Goal: Book appointment/travel/reservation

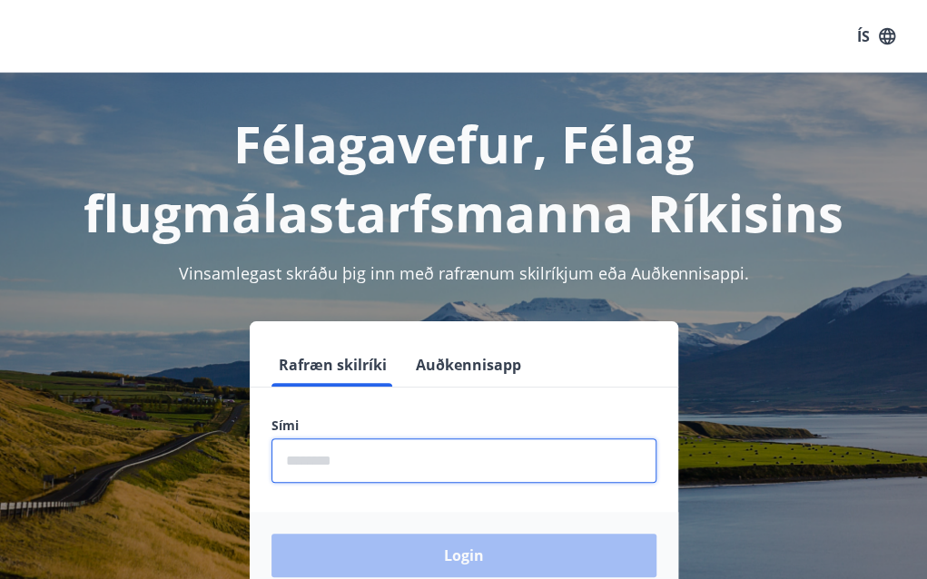
click at [361, 481] on input "phone" at bounding box center [463, 460] width 385 height 44
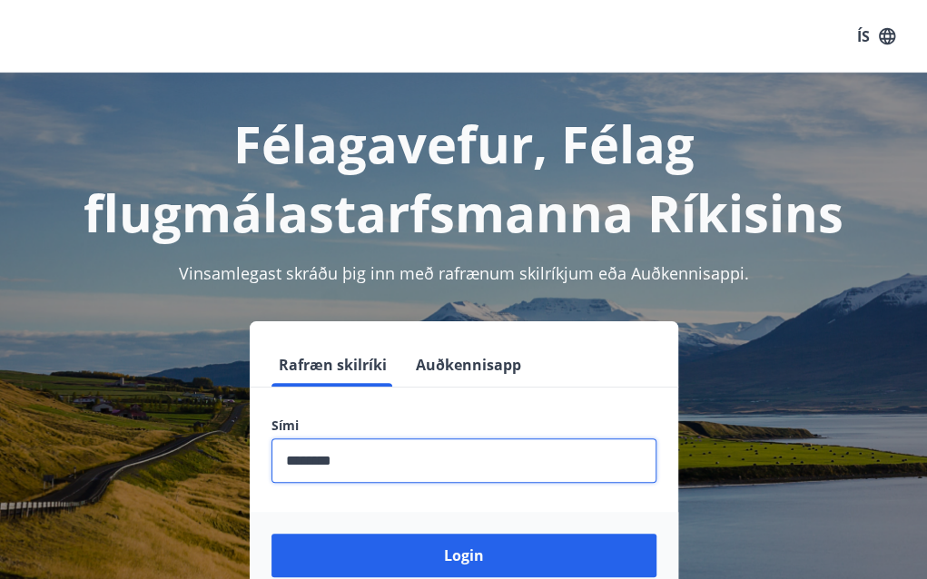
type input "********"
click at [271, 534] on button "Login" at bounding box center [463, 556] width 385 height 44
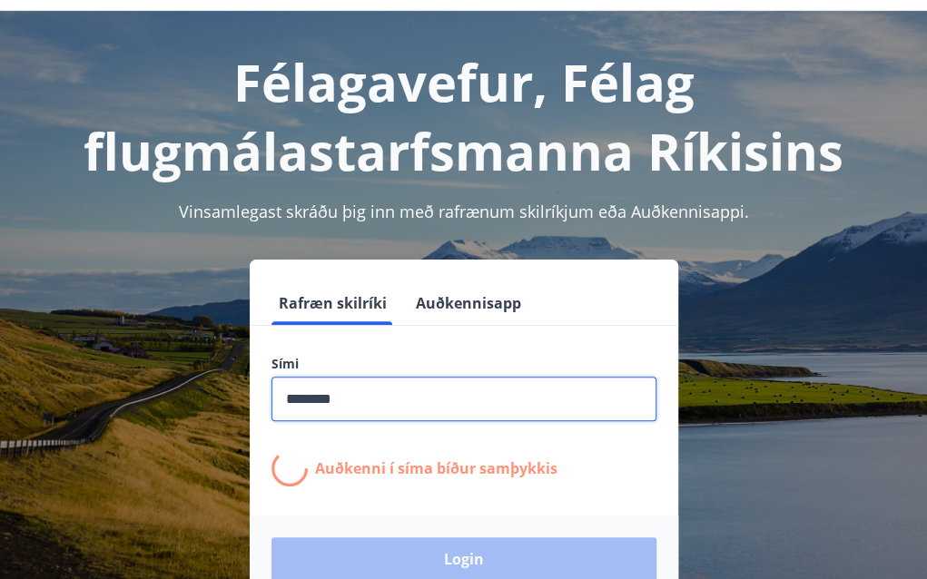
scroll to position [91, 0]
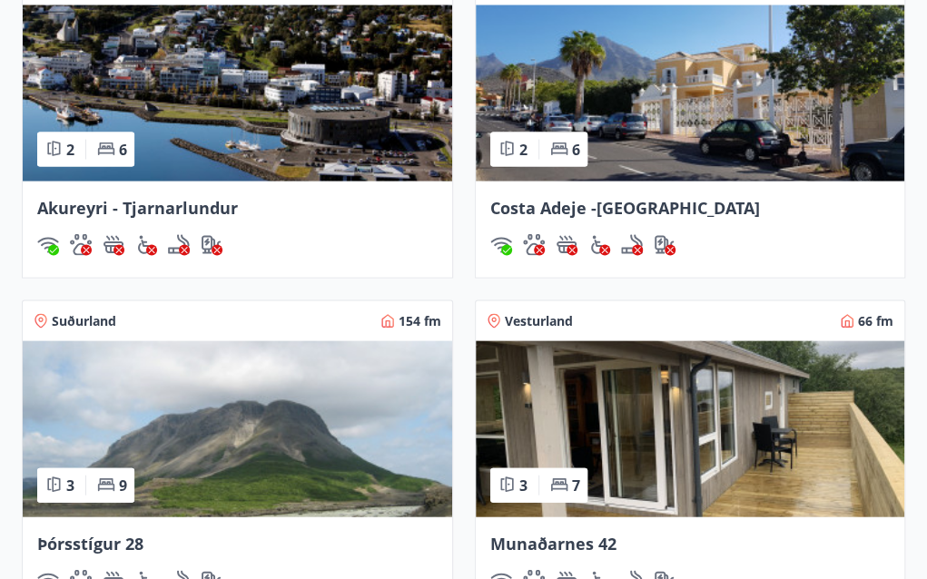
scroll to position [1452, 0]
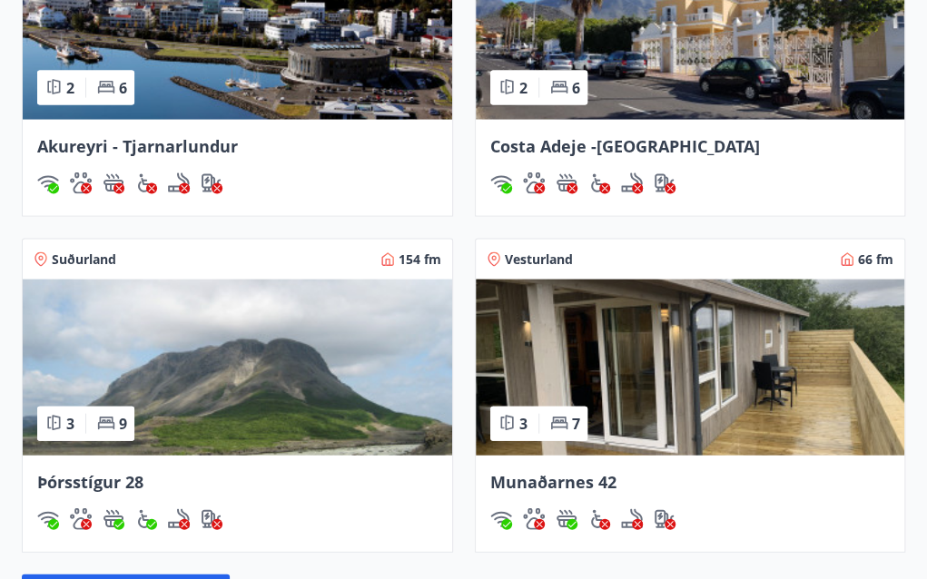
click at [196, 340] on img at bounding box center [237, 368] width 429 height 176
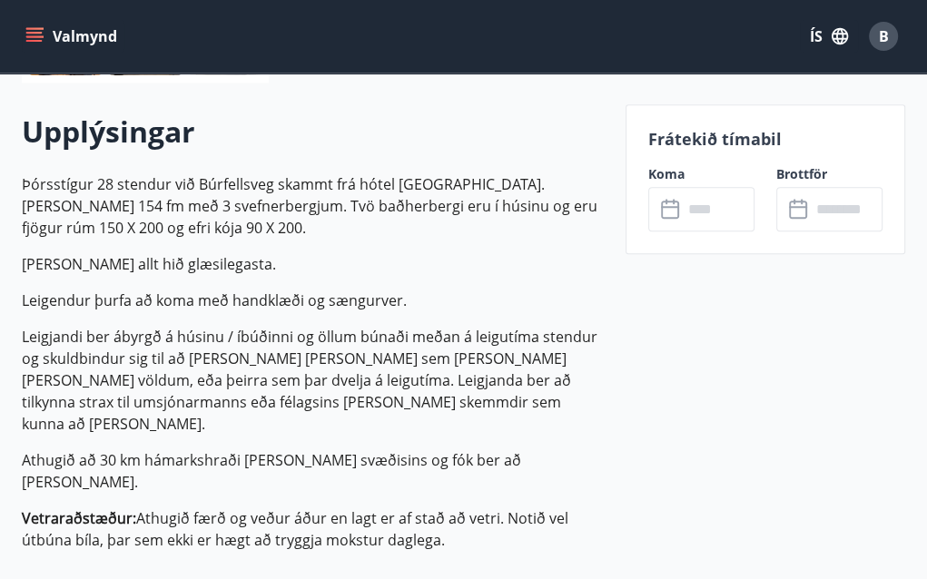
scroll to position [363, 0]
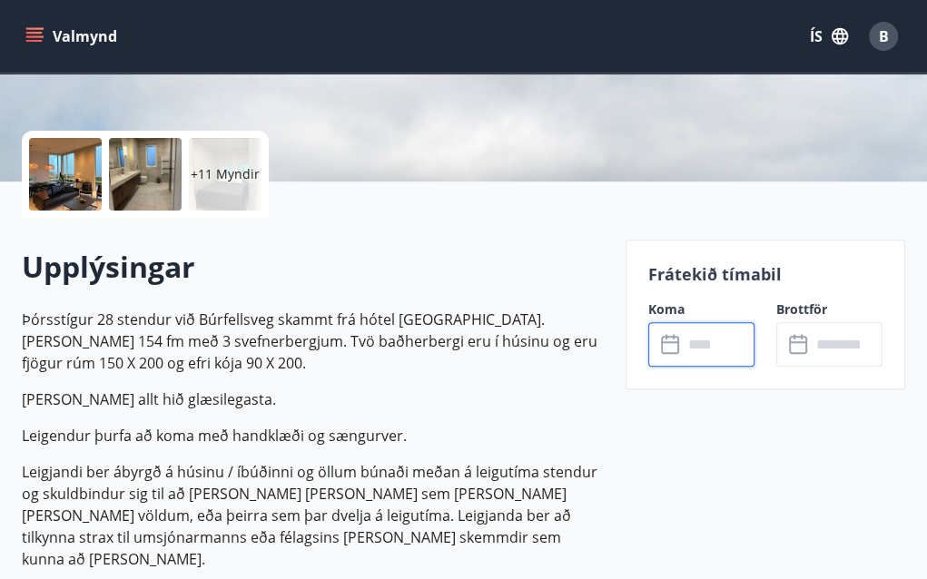
click at [717, 362] on input "text" at bounding box center [719, 344] width 72 height 44
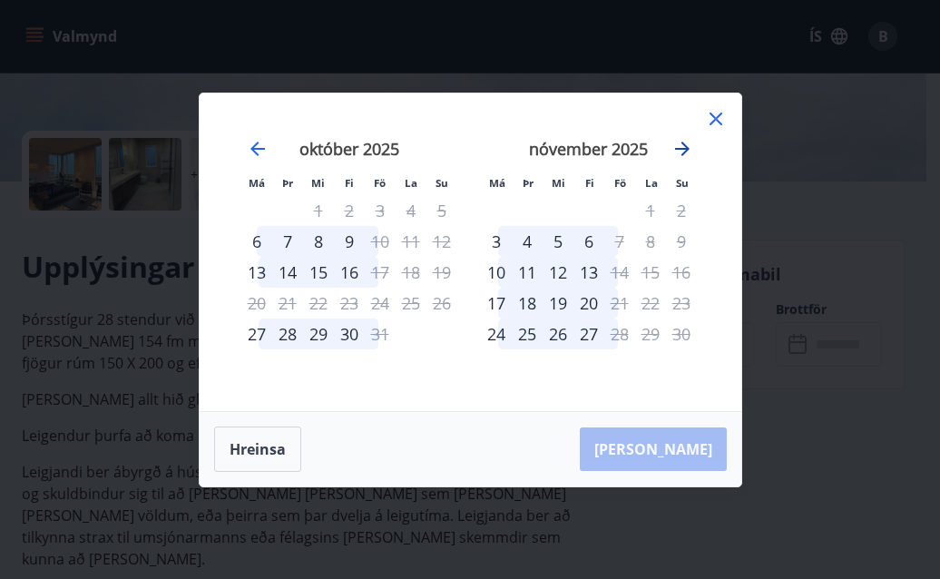
click at [676, 148] on icon "Move forward to switch to the next month." at bounding box center [682, 149] width 15 height 15
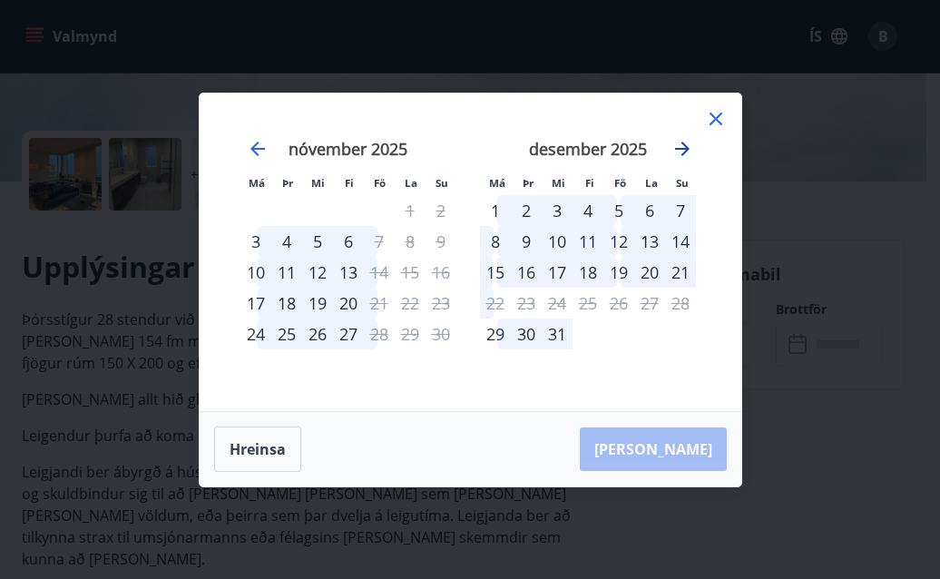
click at [676, 148] on icon "Move forward to switch to the next month." at bounding box center [682, 149] width 15 height 15
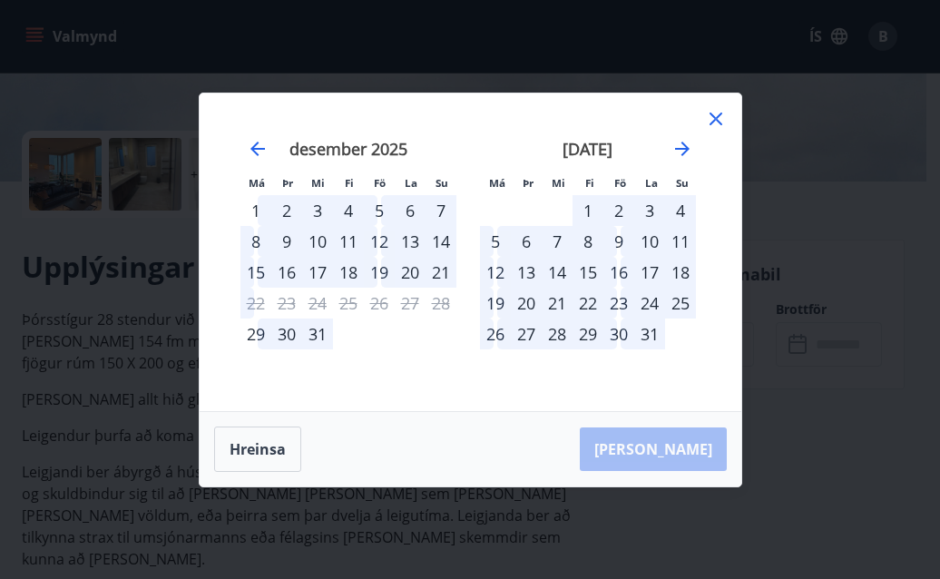
click at [625, 273] on div "16" at bounding box center [619, 272] width 31 height 31
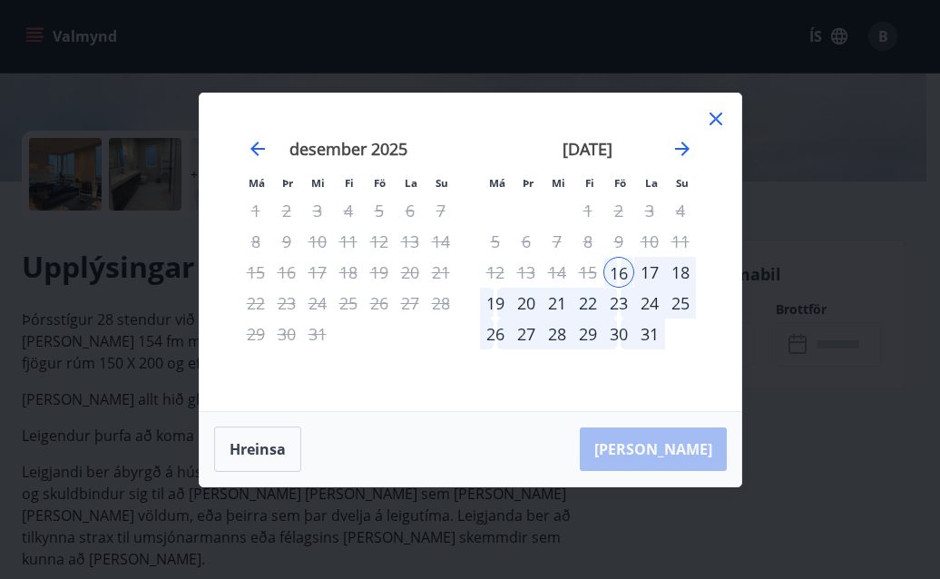
click at [489, 302] on div "19" at bounding box center [495, 303] width 31 height 31
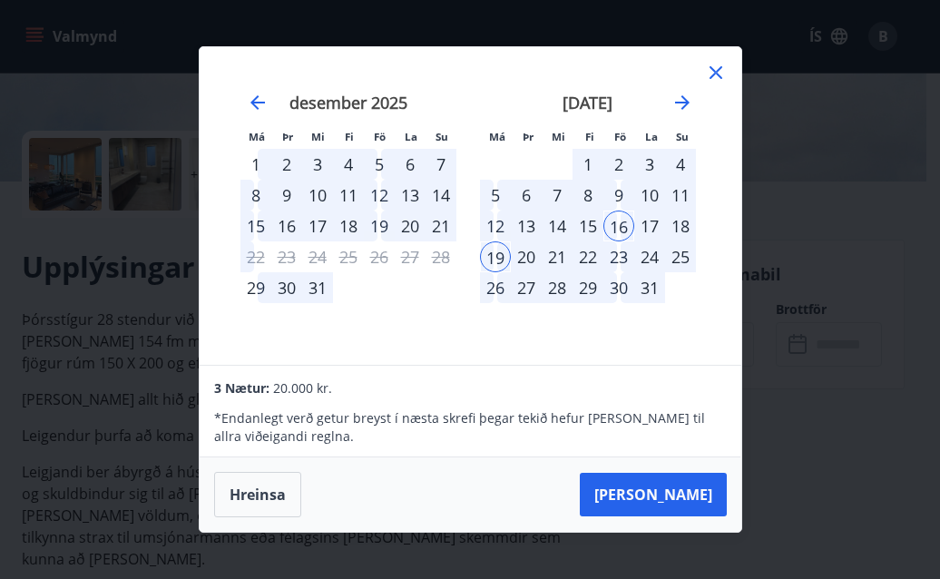
click at [499, 197] on div "5" at bounding box center [495, 195] width 31 height 31
click at [610, 194] on div "9" at bounding box center [619, 195] width 31 height 31
click at [650, 196] on div "10" at bounding box center [650, 195] width 31 height 31
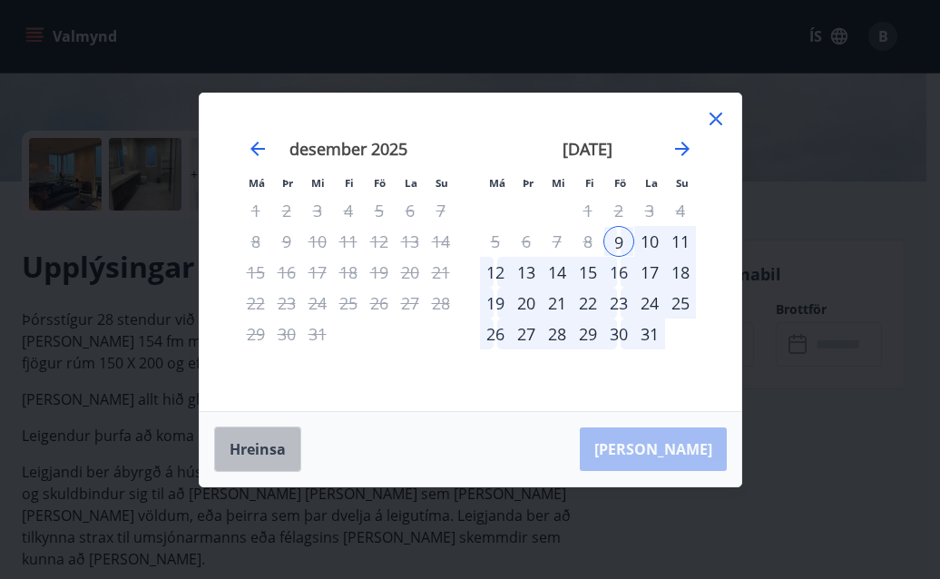
drag, startPoint x: 255, startPoint y: 458, endPoint x: 275, endPoint y: 462, distance: 20.3
click at [258, 460] on button "Hreinsa" at bounding box center [257, 449] width 87 height 45
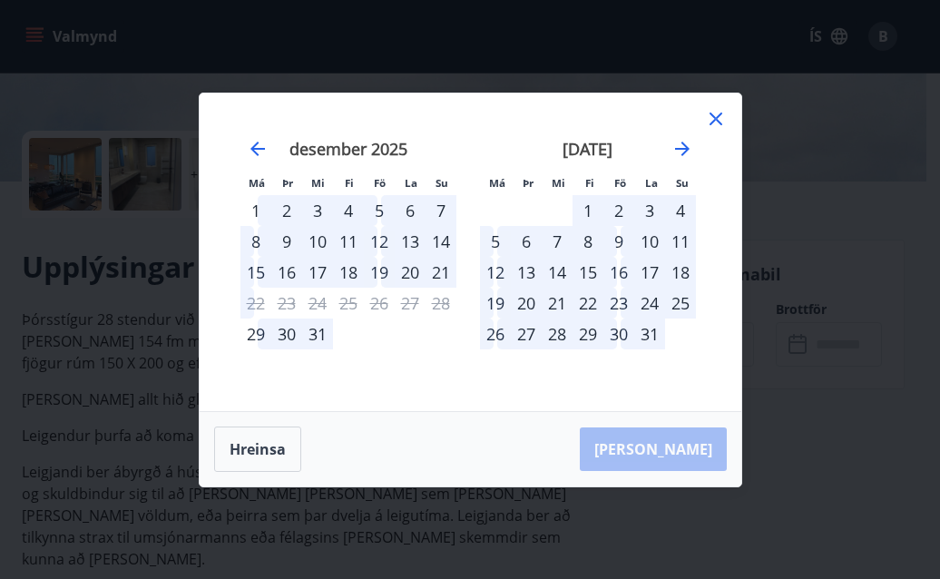
click at [590, 239] on div "8" at bounding box center [588, 241] width 31 height 31
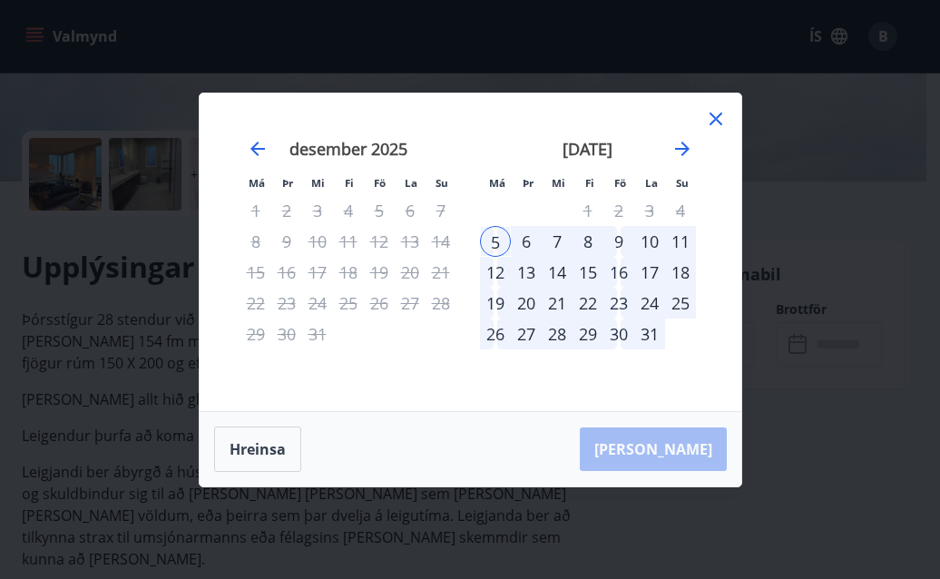
click at [595, 244] on div "8" at bounding box center [588, 241] width 31 height 31
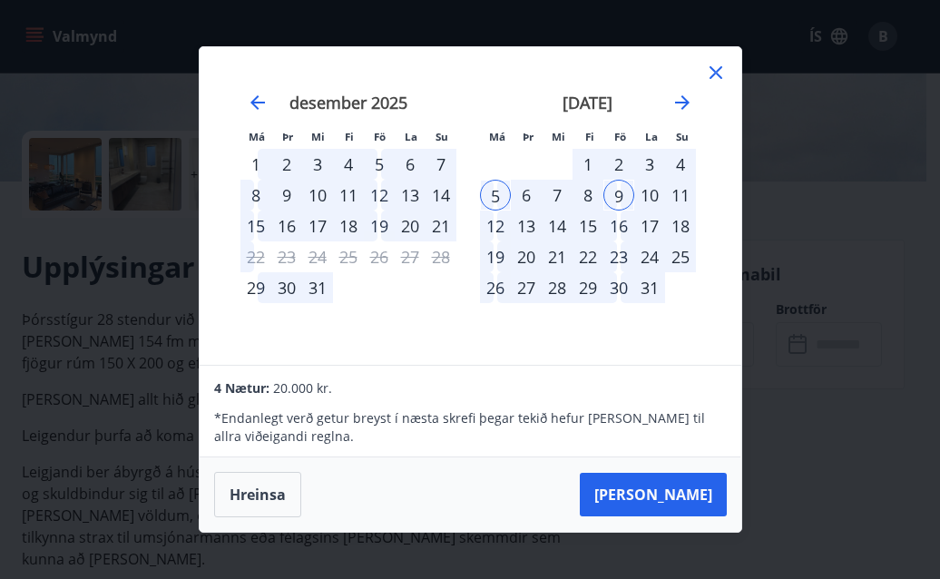
click at [496, 291] on div "26" at bounding box center [495, 287] width 31 height 31
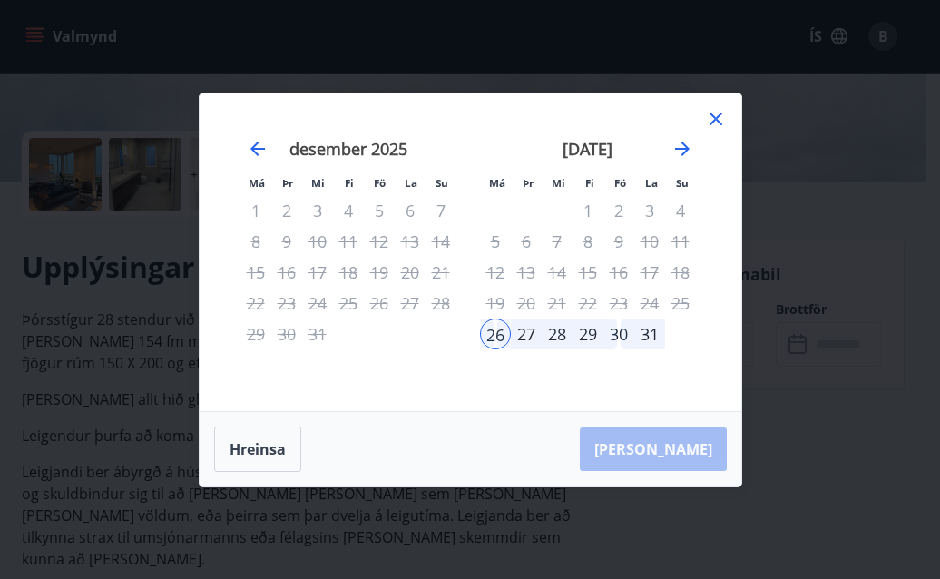
click at [614, 336] on div "30" at bounding box center [619, 334] width 31 height 31
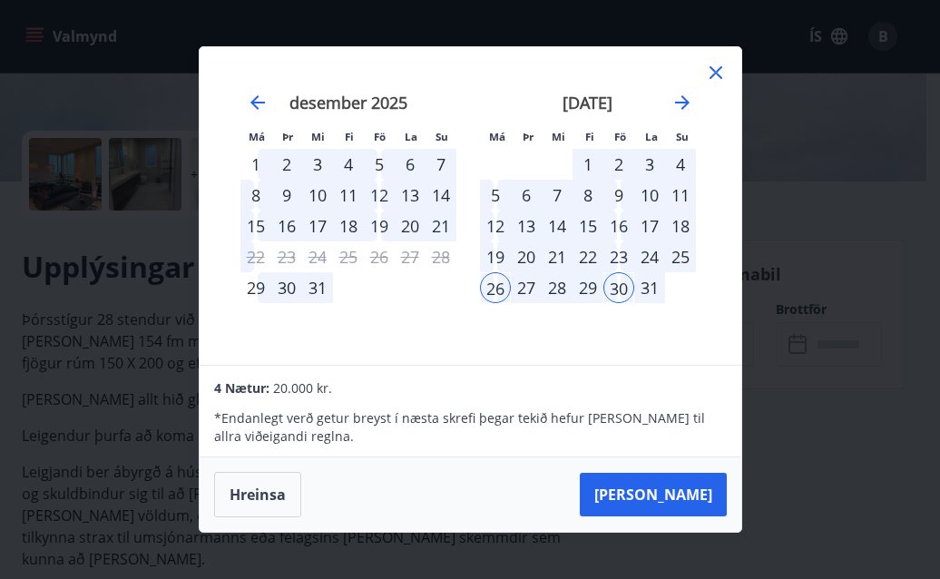
click at [273, 491] on button "Hreinsa" at bounding box center [257, 494] width 87 height 45
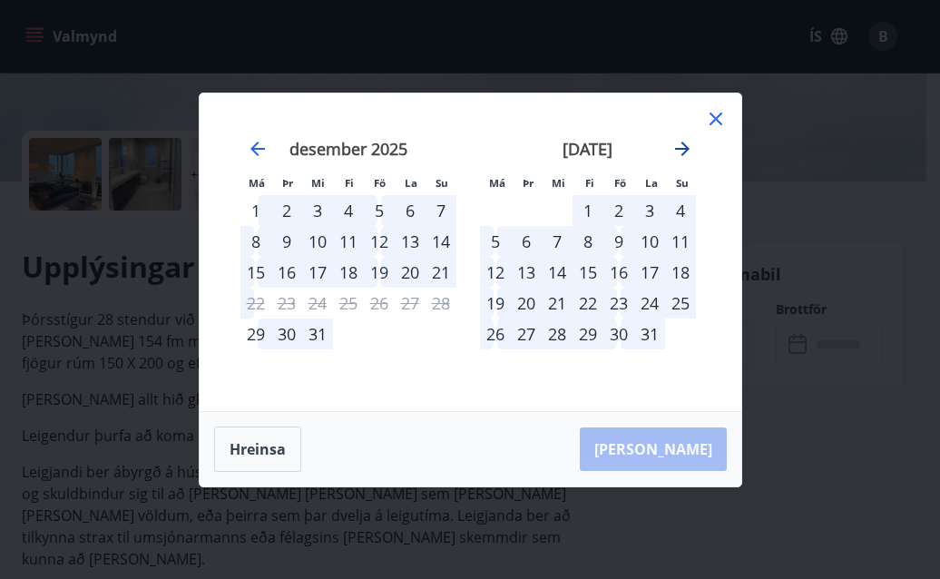
click at [683, 146] on icon "Move forward to switch to the next month." at bounding box center [683, 149] width 22 height 22
click at [589, 208] on div "1" at bounding box center [588, 210] width 31 height 31
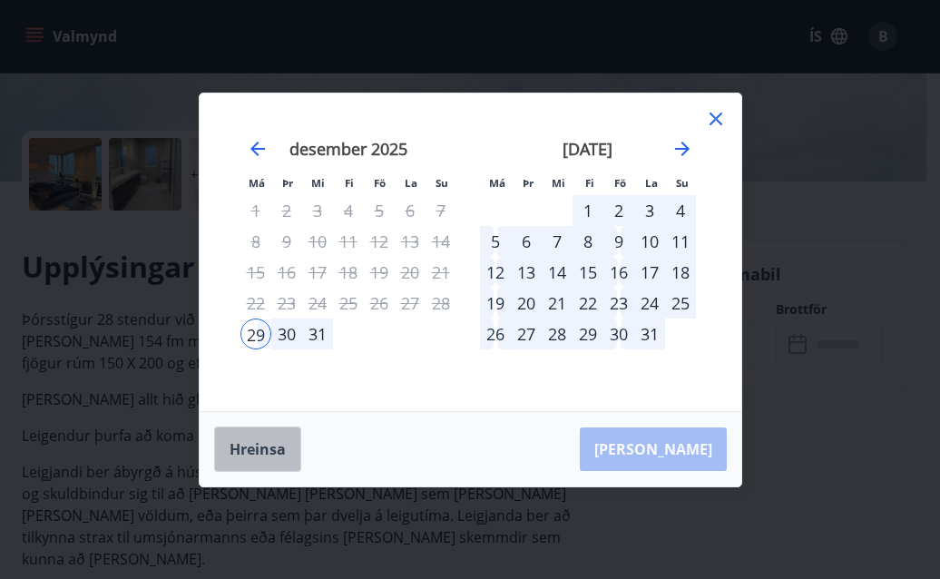
click at [255, 444] on button "Hreinsa" at bounding box center [257, 449] width 87 height 45
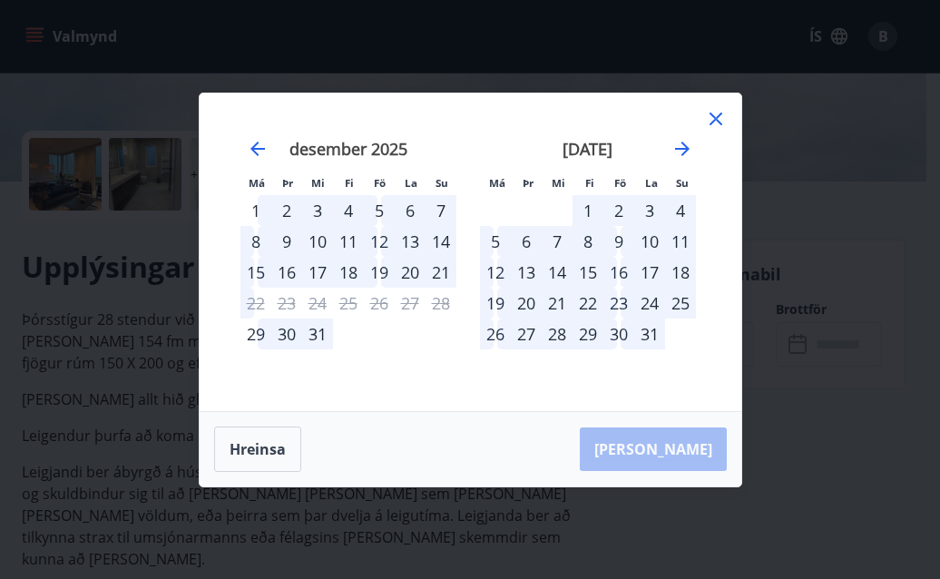
click at [259, 336] on div "29" at bounding box center [256, 334] width 31 height 31
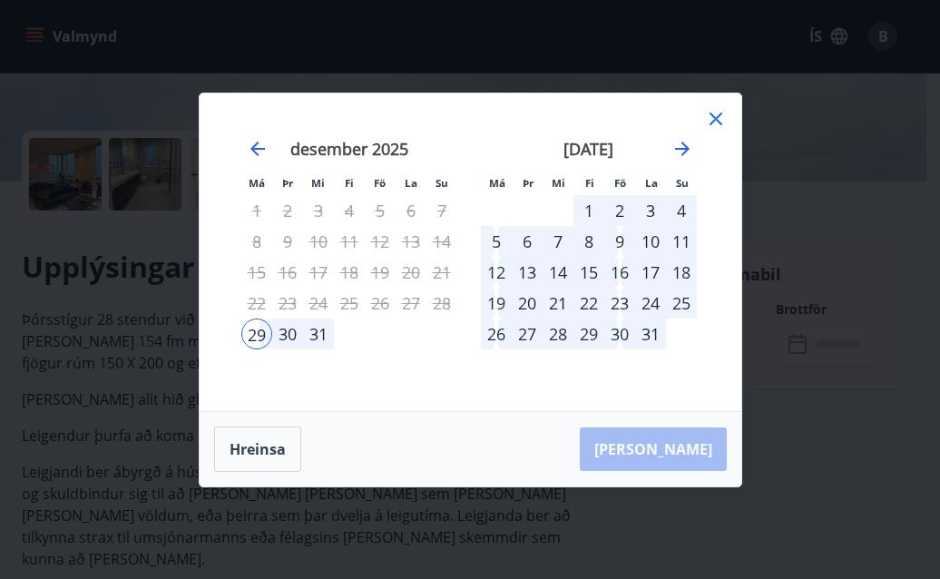
click at [497, 245] on div "5" at bounding box center [496, 241] width 31 height 31
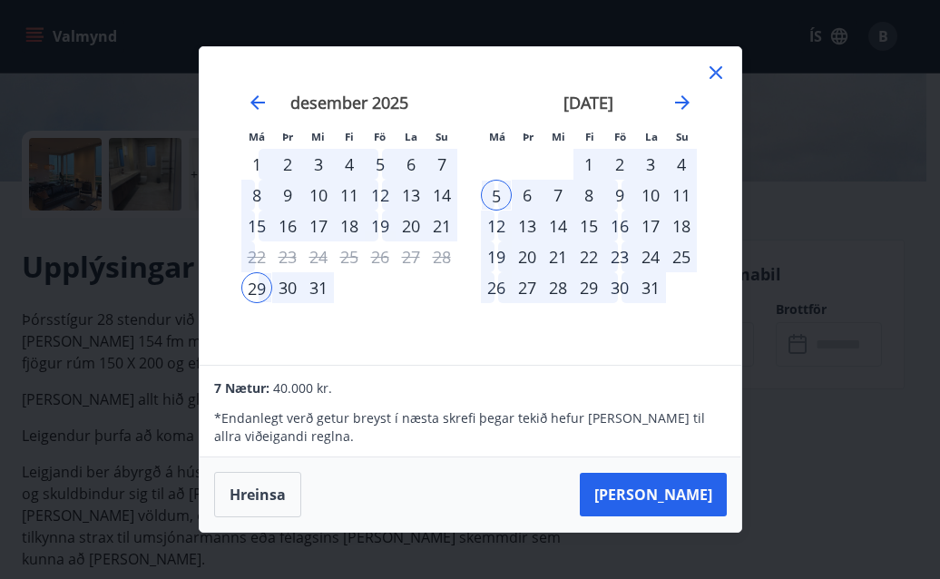
click at [625, 168] on div "2" at bounding box center [620, 164] width 31 height 31
click at [281, 487] on button "Hreinsa" at bounding box center [257, 494] width 87 height 45
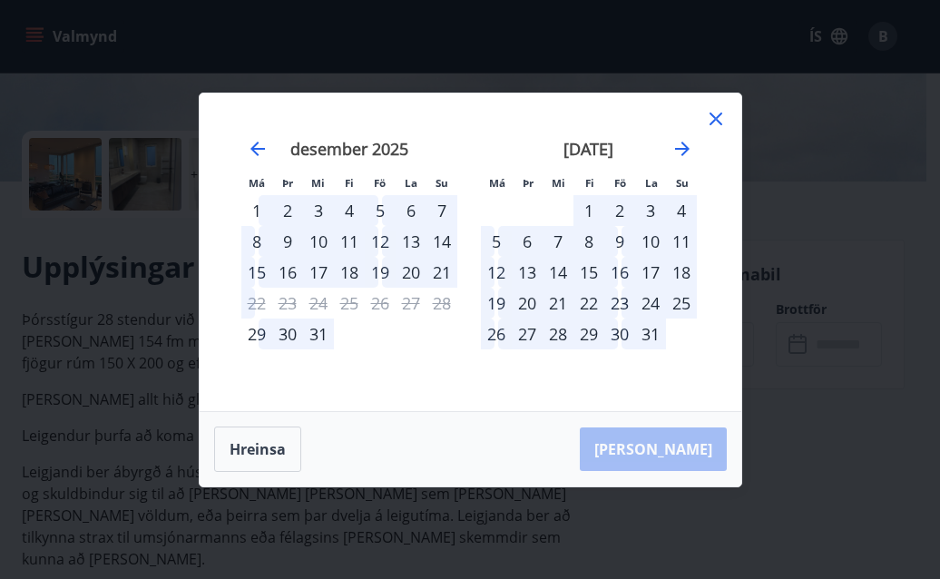
click at [619, 273] on div "16" at bounding box center [620, 272] width 31 height 31
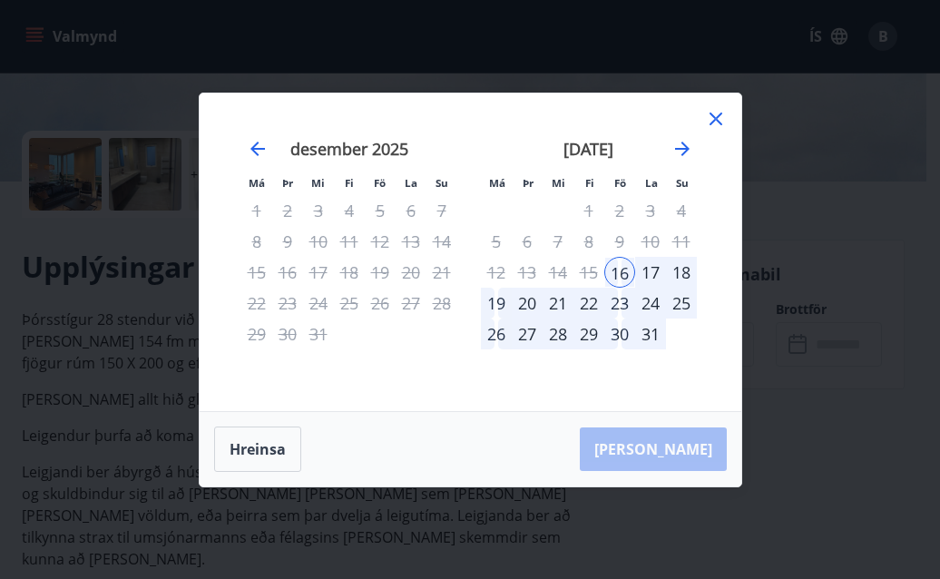
click at [500, 302] on div "19" at bounding box center [496, 303] width 31 height 31
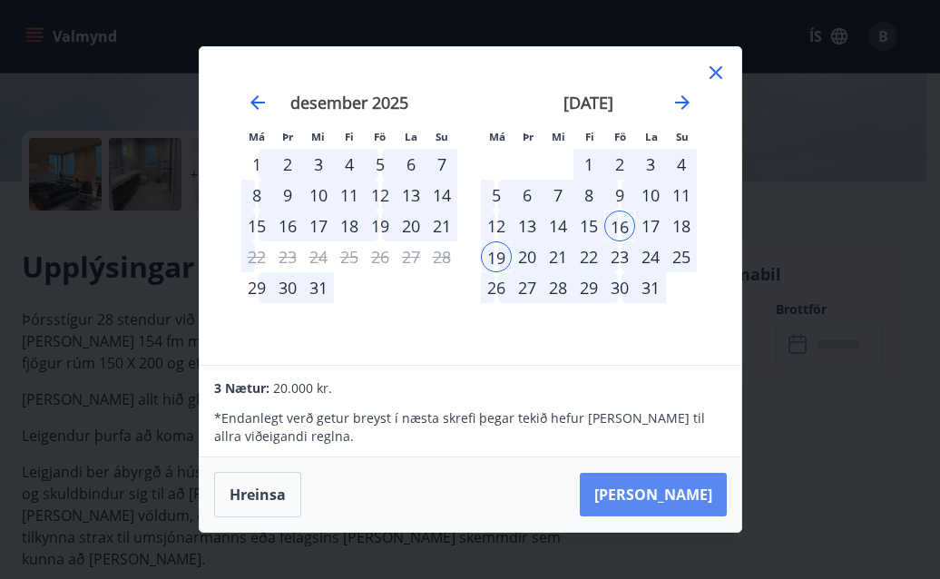
click at [675, 484] on button "Taka Frá" at bounding box center [653, 495] width 147 height 44
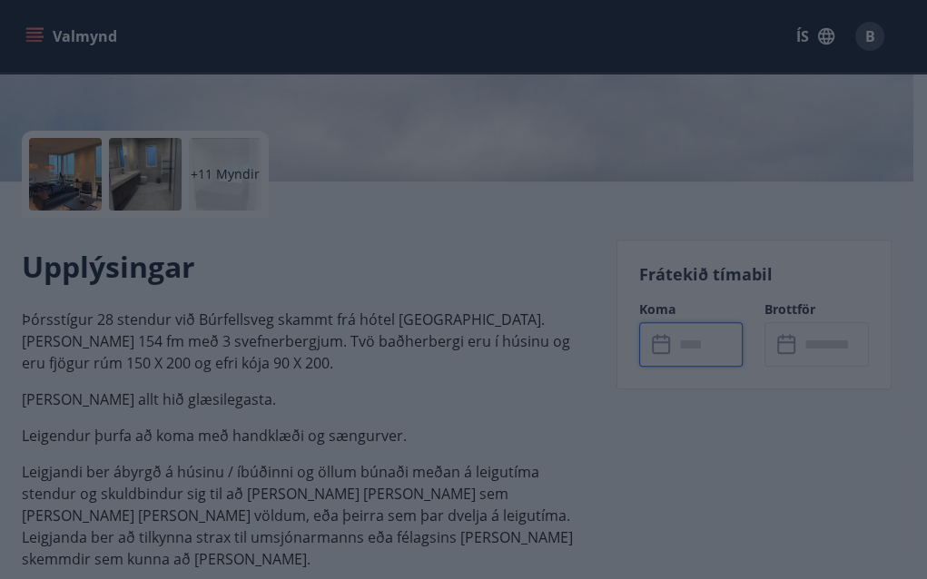
type input "******"
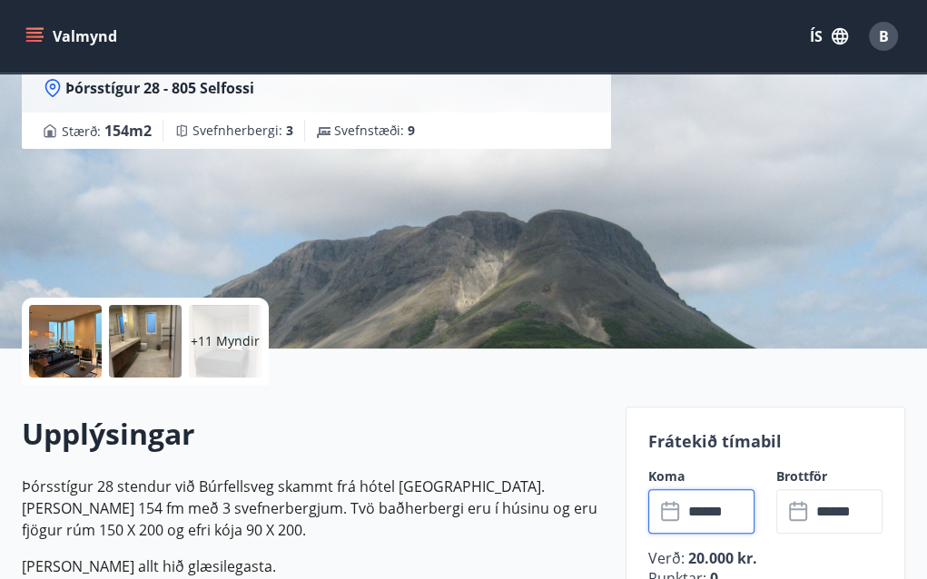
scroll to position [715, 0]
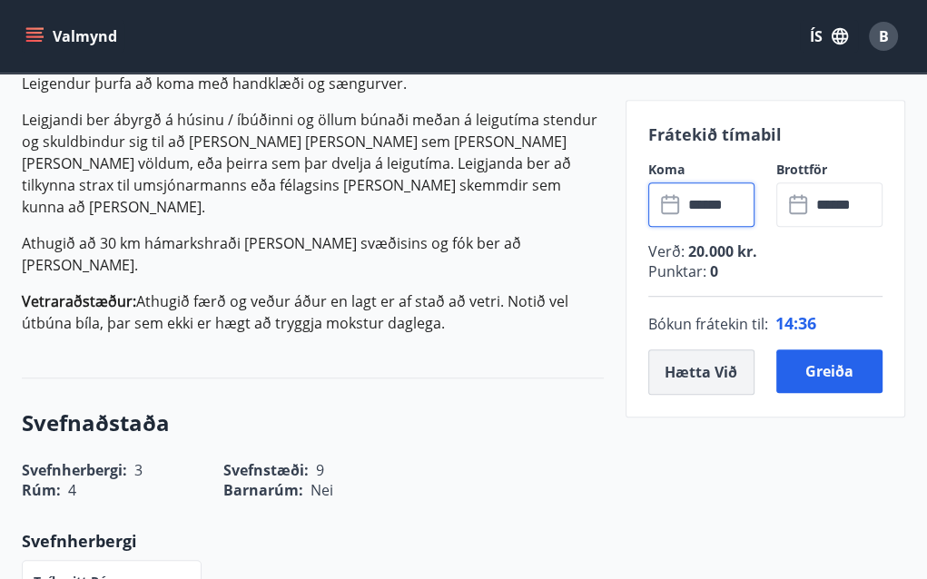
click at [697, 372] on button "Hætta við" at bounding box center [701, 371] width 106 height 45
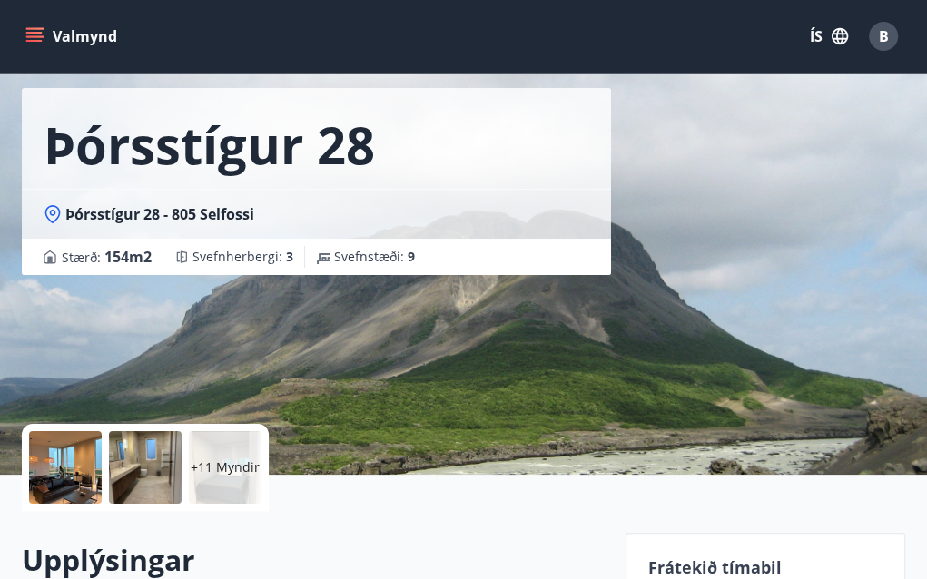
scroll to position [182, 0]
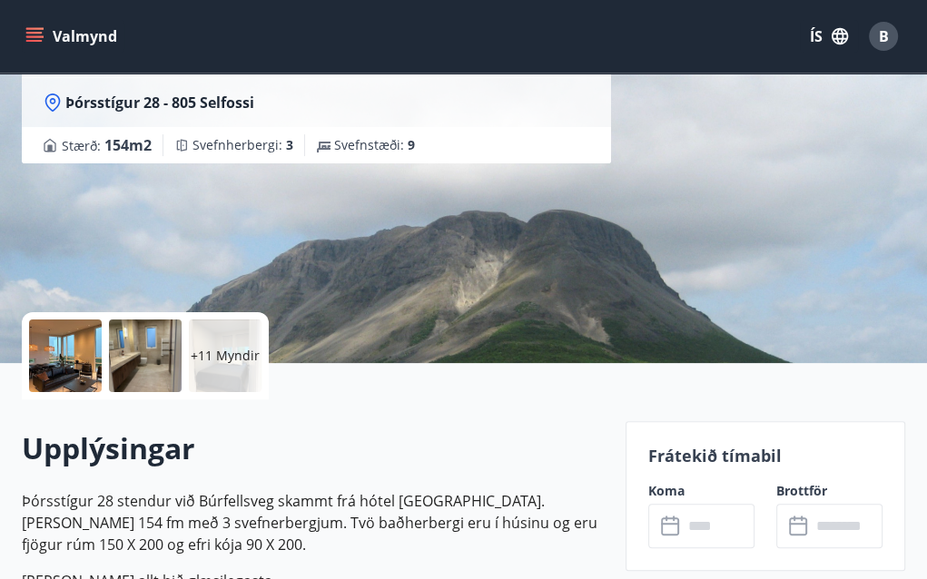
click at [723, 531] on input "text" at bounding box center [719, 526] width 72 height 44
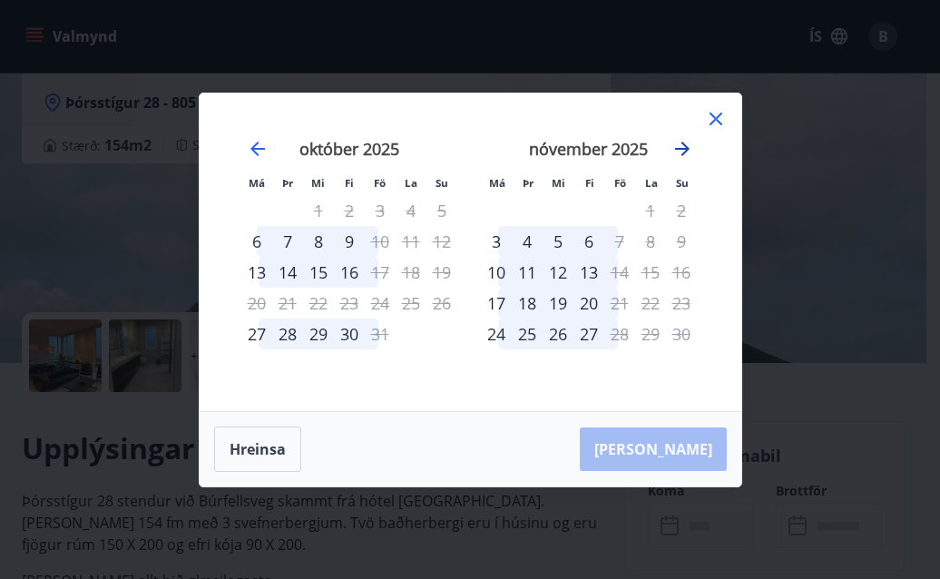
click at [679, 151] on icon "Move forward to switch to the next month." at bounding box center [683, 149] width 22 height 22
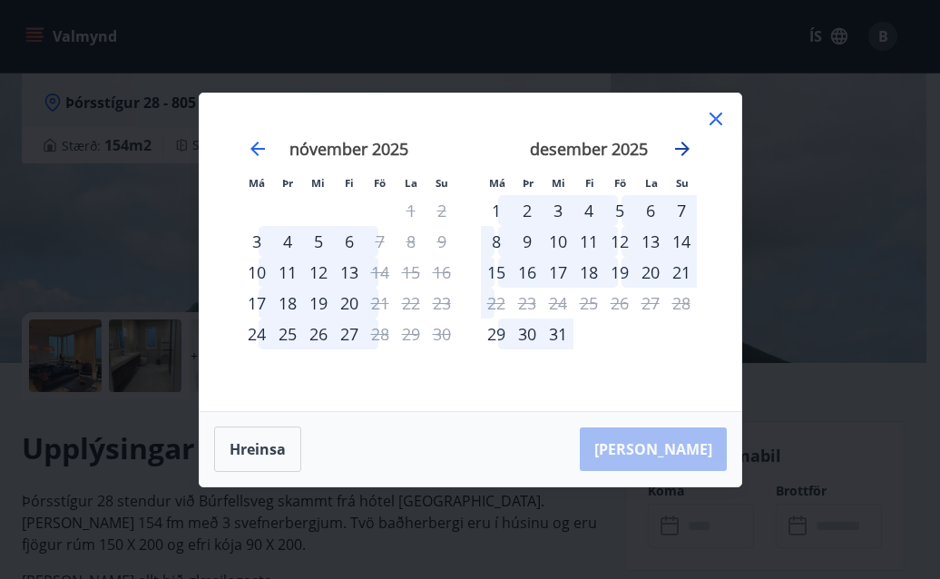
click at [679, 151] on icon "Move forward to switch to the next month." at bounding box center [683, 149] width 22 height 22
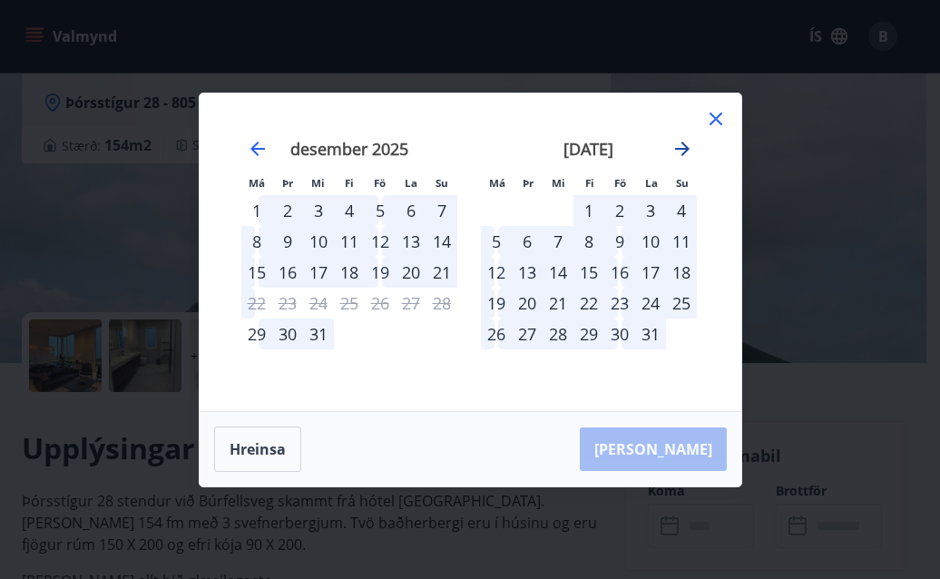
click at [679, 156] on icon "Move forward to switch to the next month." at bounding box center [683, 149] width 22 height 22
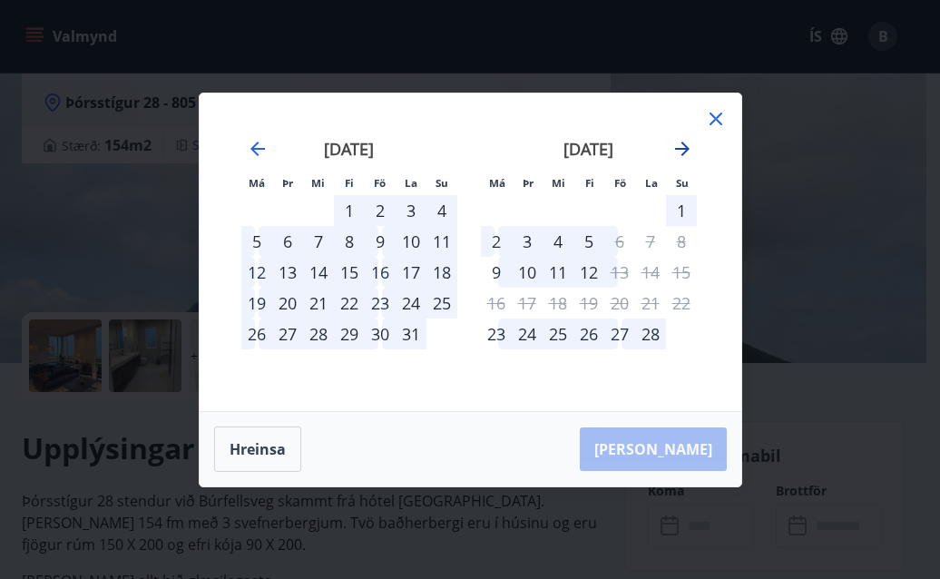
click at [679, 148] on icon "Move forward to switch to the next month." at bounding box center [682, 149] width 15 height 15
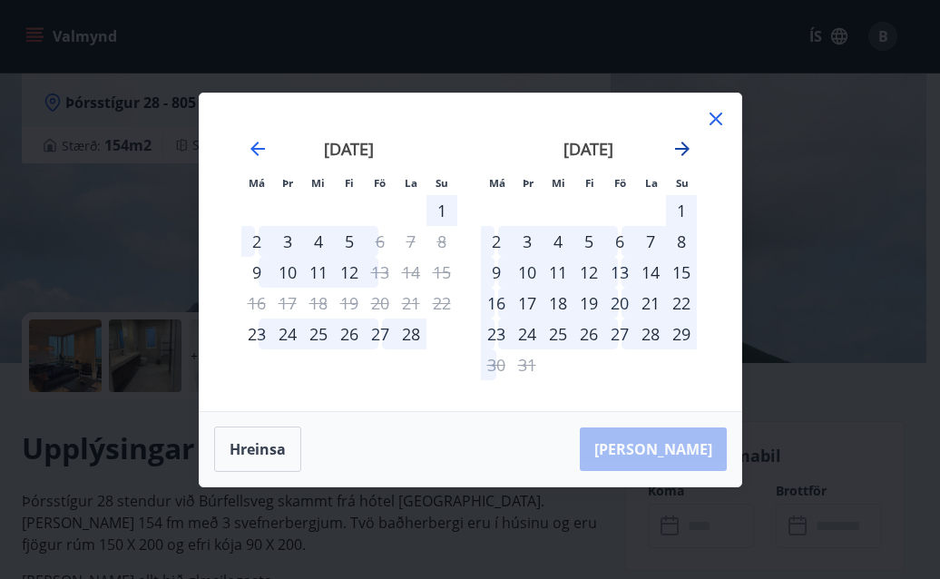
click at [679, 149] on icon "Move forward to switch to the next month." at bounding box center [682, 149] width 15 height 15
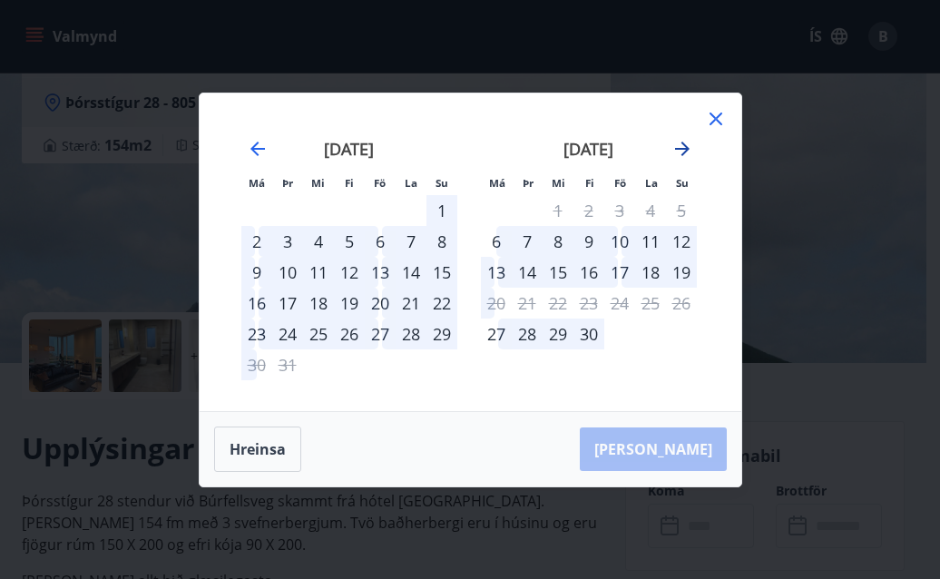
click at [676, 151] on icon "Move forward to switch to the next month." at bounding box center [683, 149] width 22 height 22
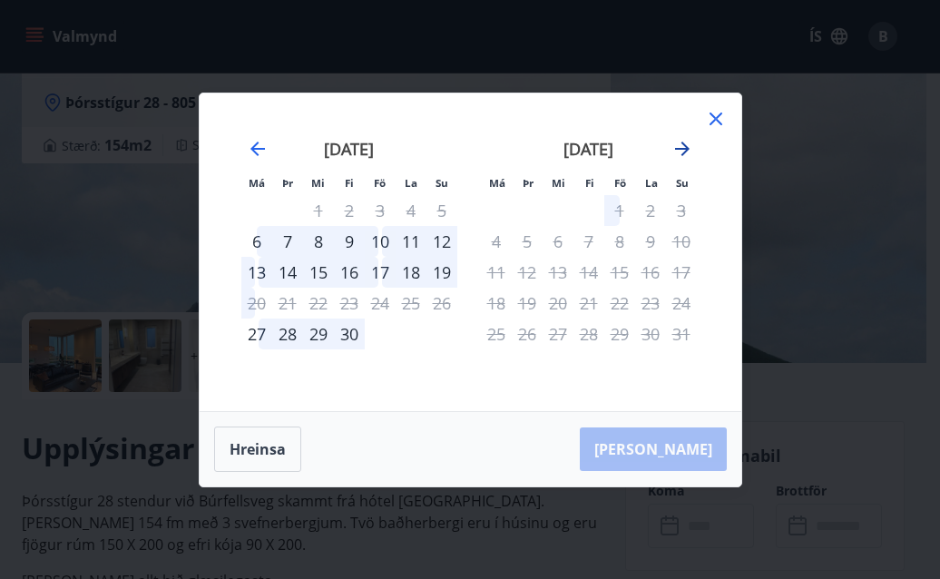
click at [679, 150] on icon "Move forward to switch to the next month." at bounding box center [683, 149] width 22 height 22
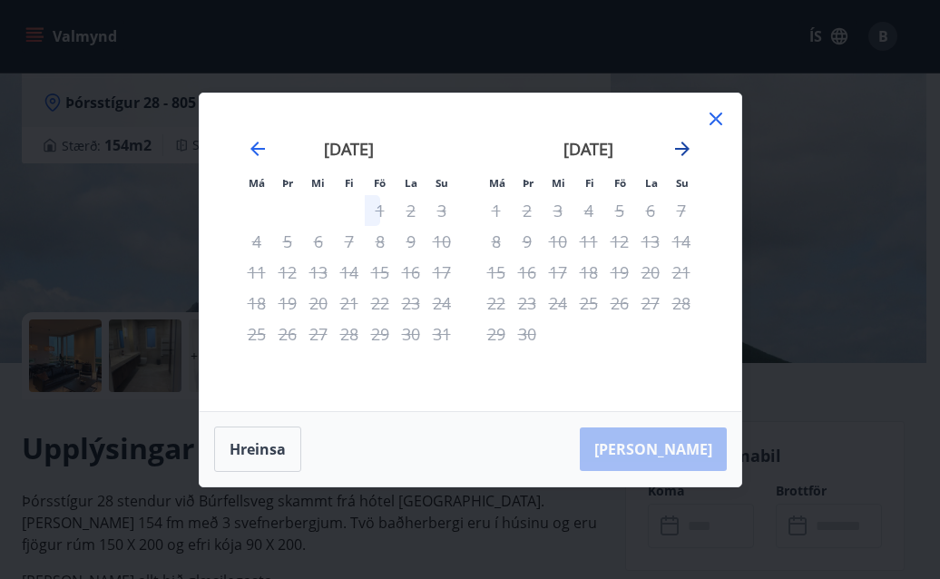
click at [675, 153] on icon "Move forward to switch to the next month." at bounding box center [683, 149] width 22 height 22
click at [674, 155] on icon "Move forward to switch to the next month." at bounding box center [683, 149] width 22 height 22
click at [675, 154] on icon "Move forward to switch to the next month." at bounding box center [683, 149] width 22 height 22
click at [675, 153] on icon "Move forward to switch to the next month." at bounding box center [683, 149] width 22 height 22
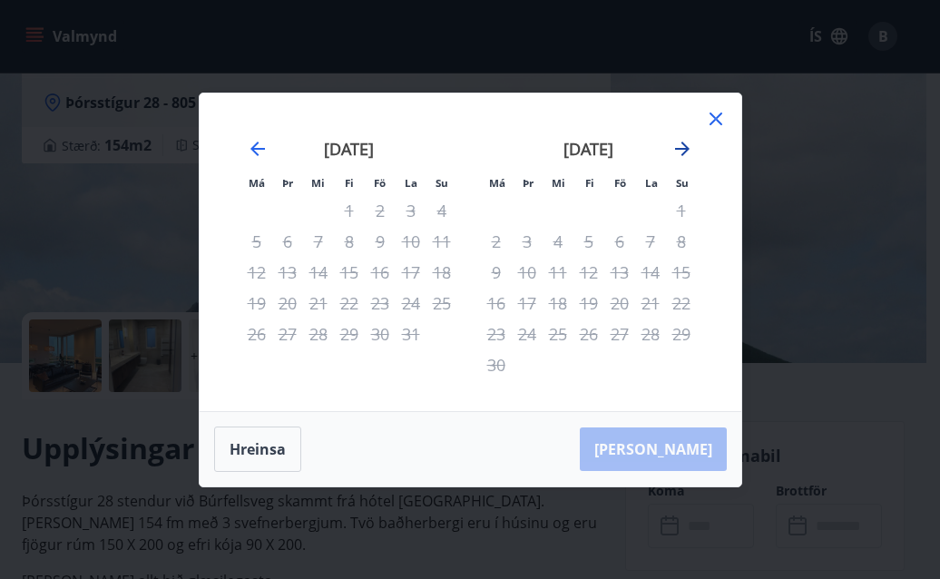
click at [675, 153] on icon "Move forward to switch to the next month." at bounding box center [683, 149] width 22 height 22
click at [271, 440] on button "Hreinsa" at bounding box center [257, 449] width 87 height 45
click at [708, 126] on icon at bounding box center [716, 119] width 22 height 22
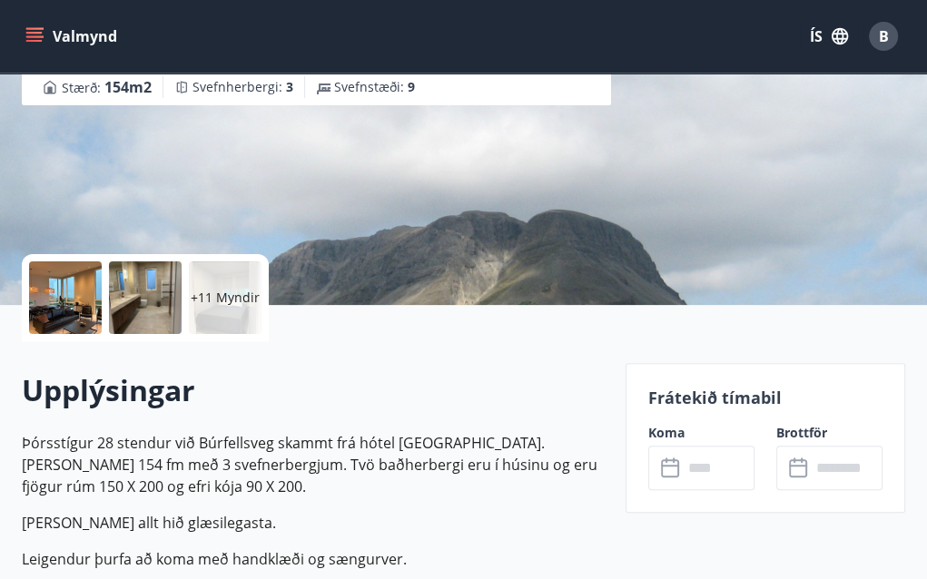
scroll to position [272, 0]
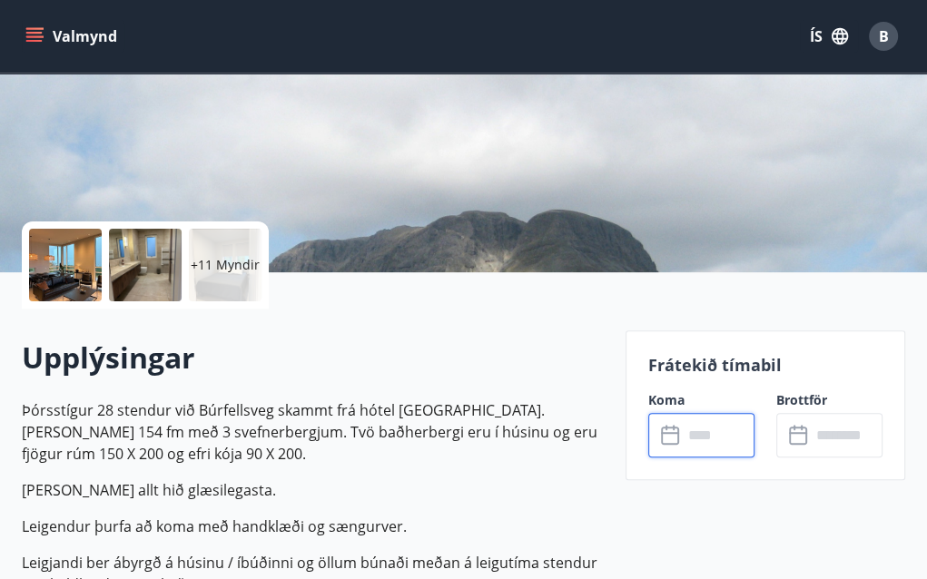
click at [712, 434] on input "text" at bounding box center [719, 435] width 72 height 44
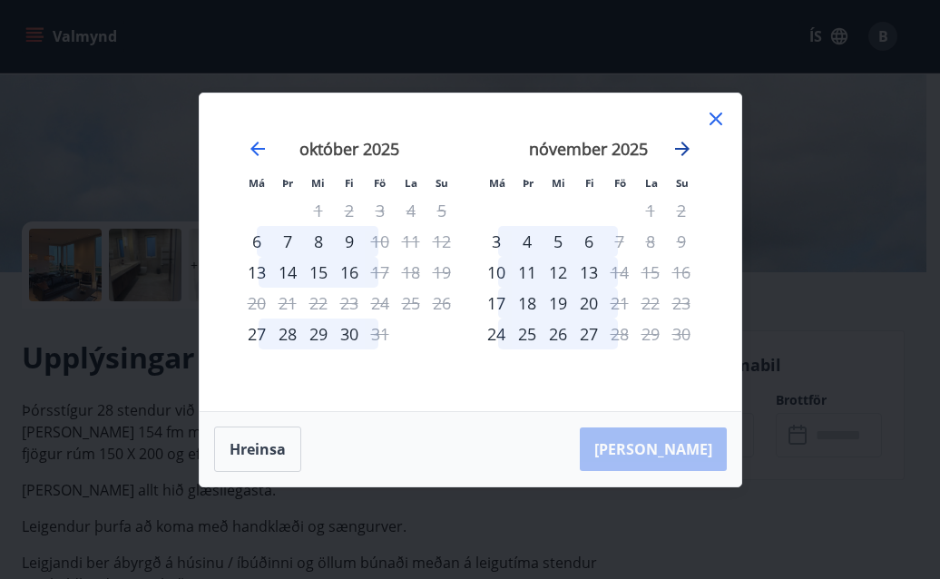
click at [674, 145] on icon "Move forward to switch to the next month." at bounding box center [683, 149] width 22 height 22
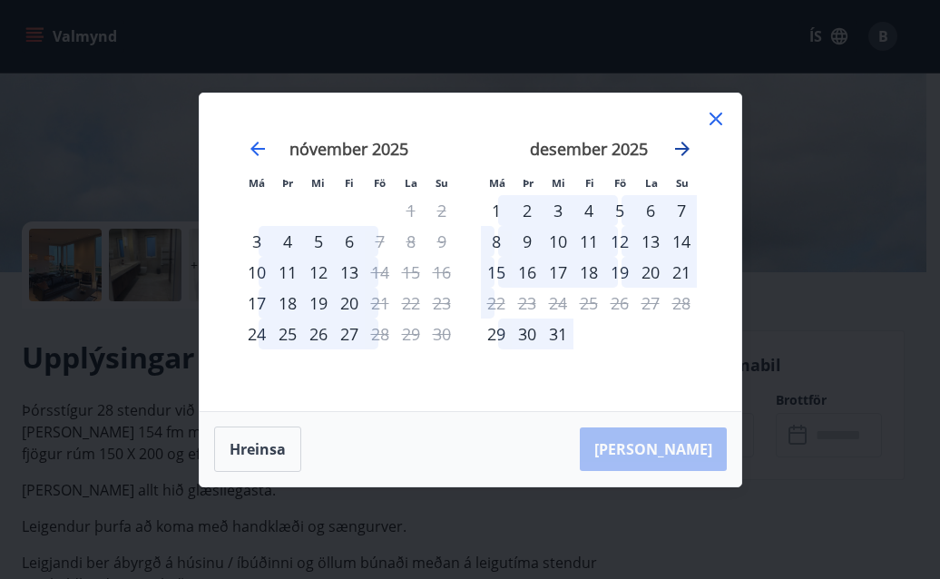
click at [679, 144] on icon "Move forward to switch to the next month." at bounding box center [683, 149] width 22 height 22
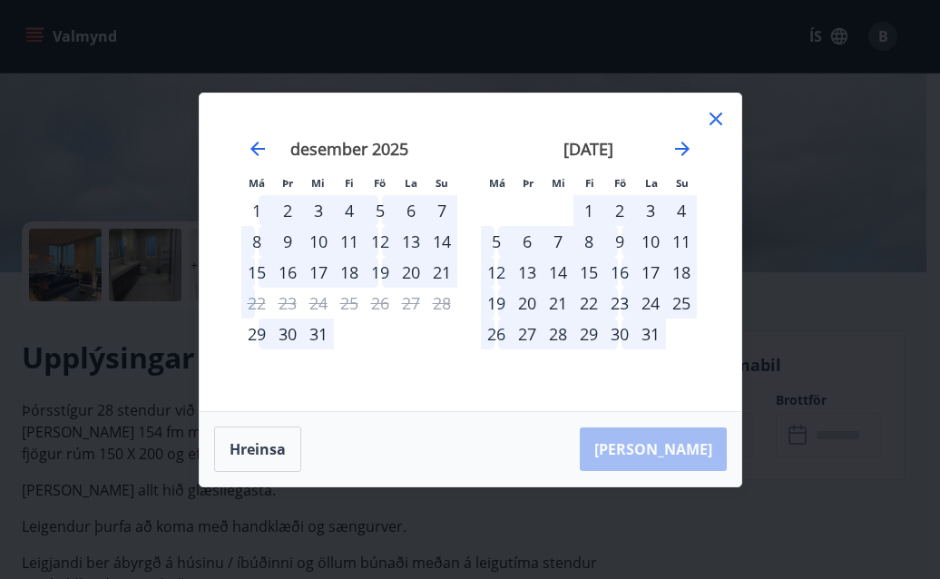
click at [712, 118] on icon at bounding box center [716, 119] width 22 height 22
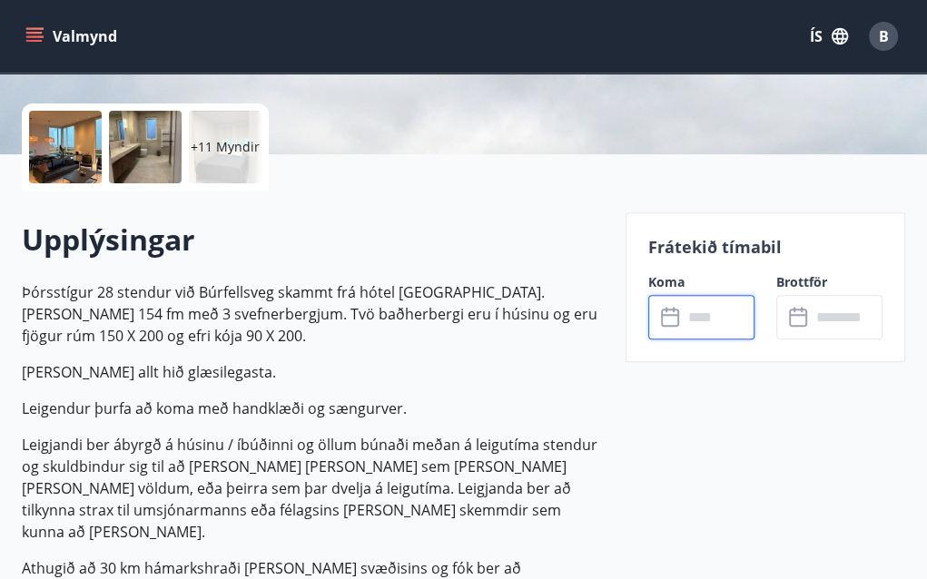
scroll to position [363, 0]
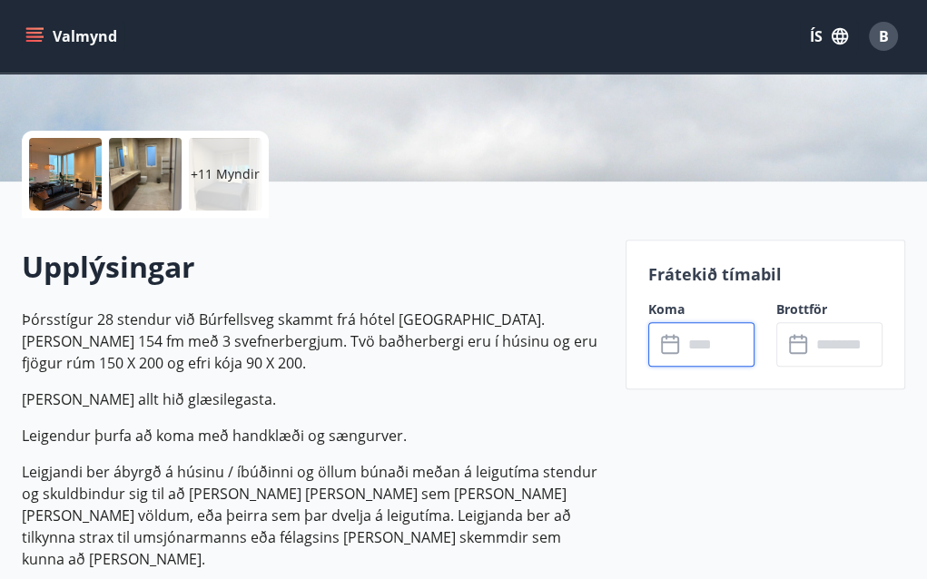
click at [36, 32] on icon "menu" at bounding box center [34, 33] width 16 height 2
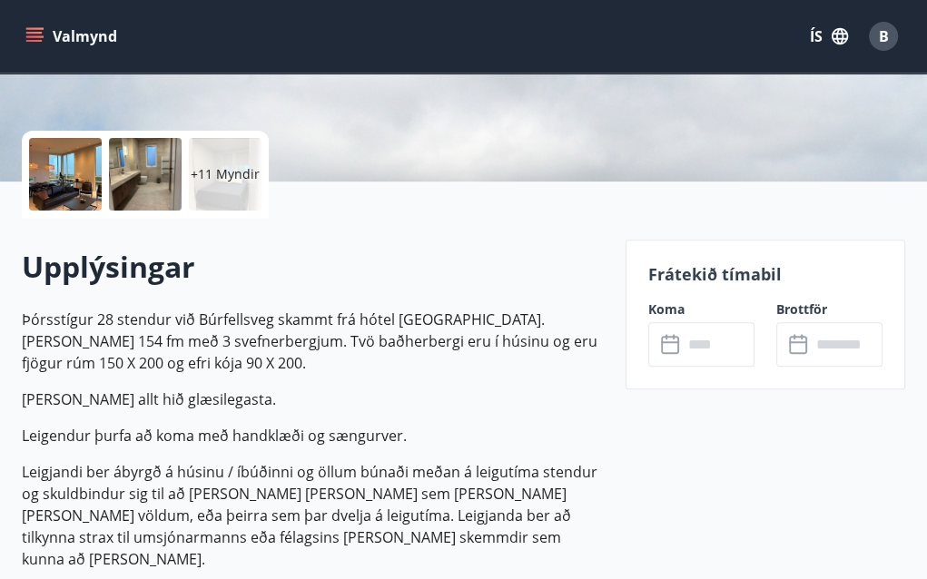
click at [693, 350] on input "text" at bounding box center [719, 344] width 72 height 44
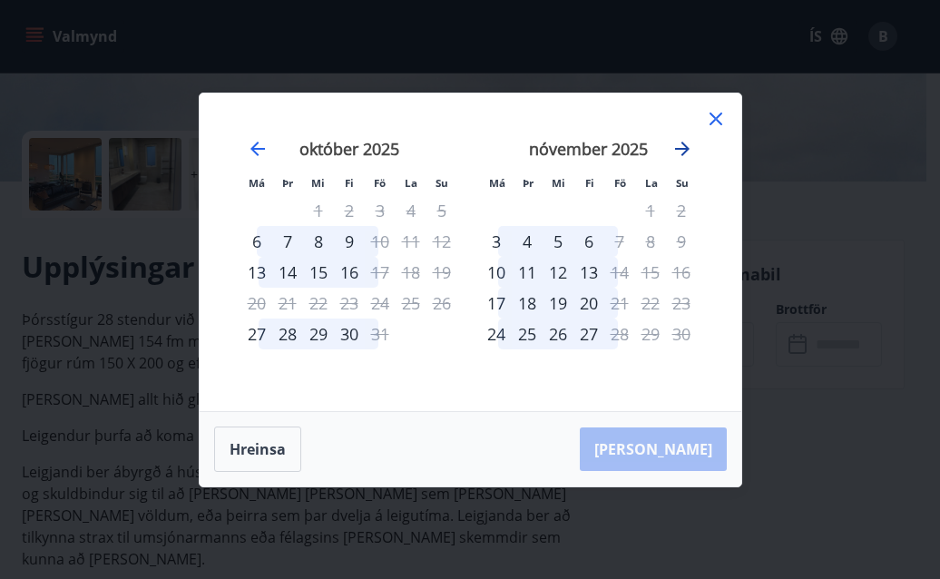
click at [682, 150] on icon "Move forward to switch to the next month." at bounding box center [682, 149] width 15 height 15
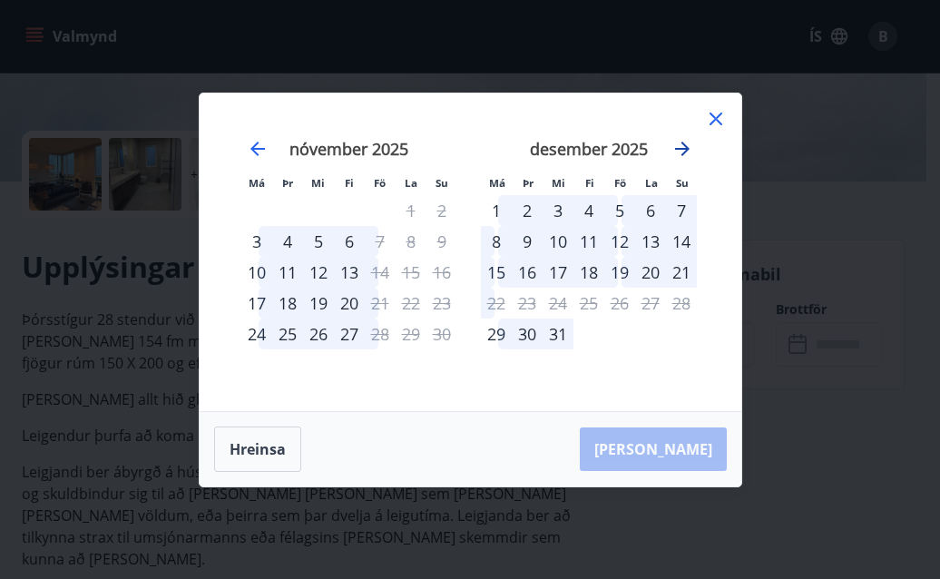
click at [684, 149] on icon "Move forward to switch to the next month." at bounding box center [682, 149] width 15 height 15
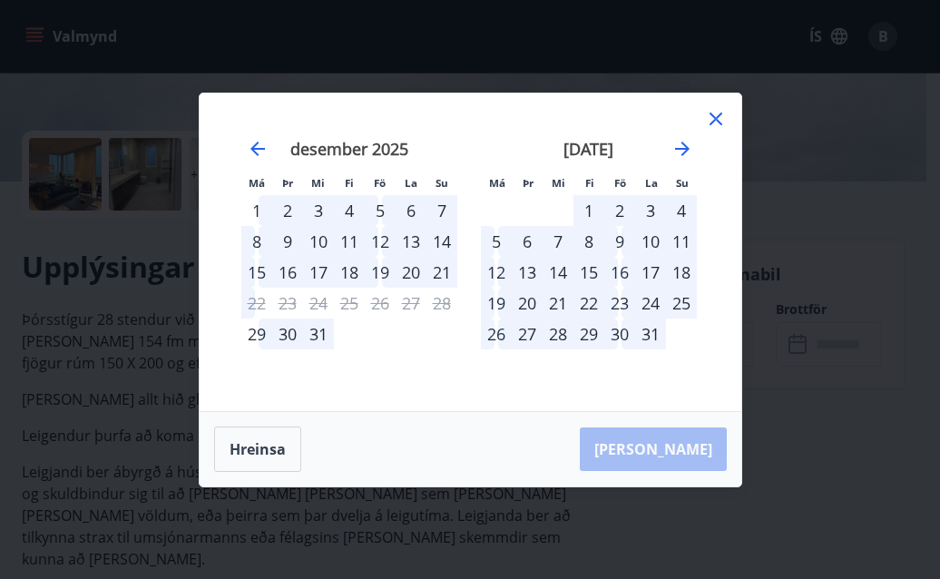
click at [585, 211] on div "1" at bounding box center [589, 210] width 31 height 31
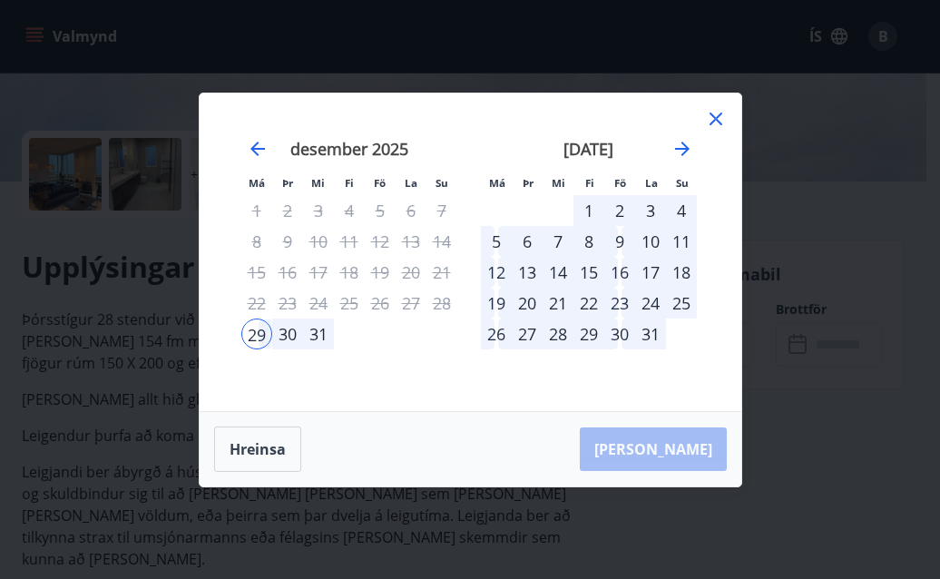
click at [264, 335] on div "29" at bounding box center [256, 334] width 31 height 31
drag, startPoint x: 267, startPoint y: 431, endPoint x: 269, endPoint y: 440, distance: 9.3
click at [269, 439] on button "Hreinsa" at bounding box center [257, 449] width 87 height 45
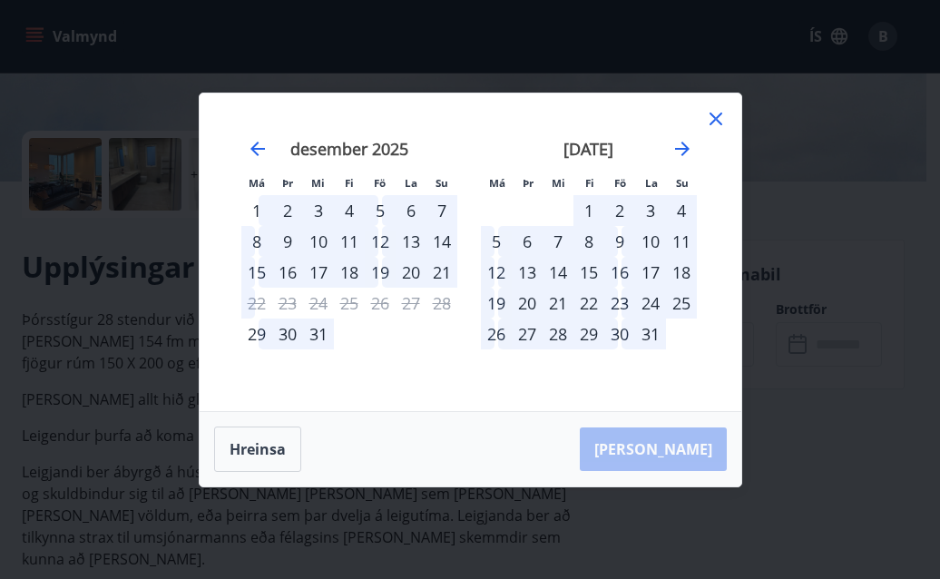
click at [595, 210] on div "1" at bounding box center [589, 210] width 31 height 31
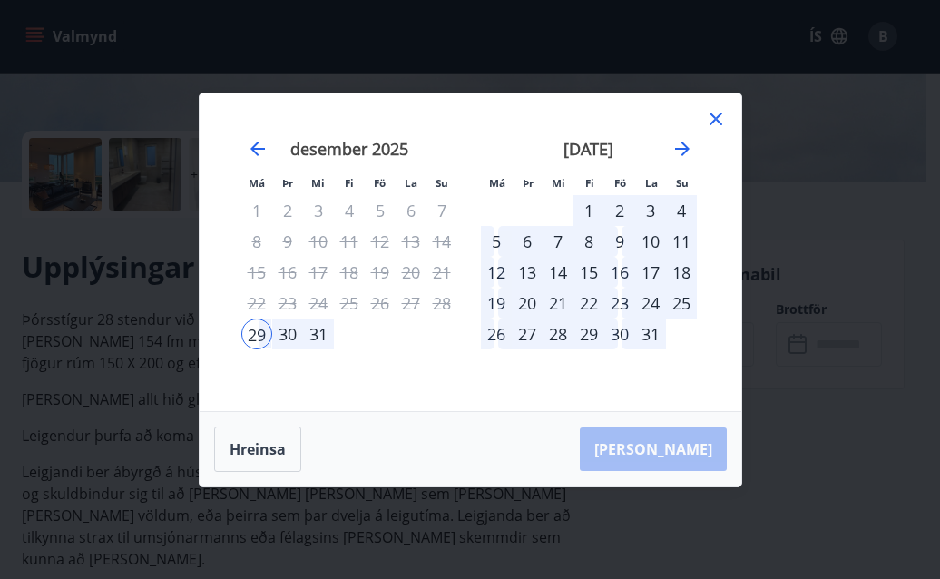
click at [254, 323] on div "29" at bounding box center [256, 334] width 31 height 31
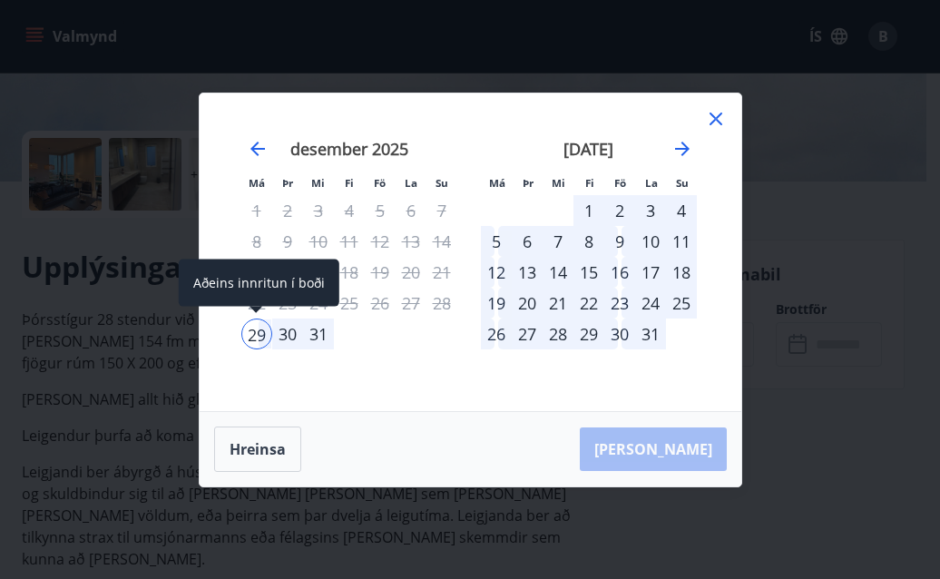
click at [259, 332] on div "29" at bounding box center [256, 334] width 31 height 31
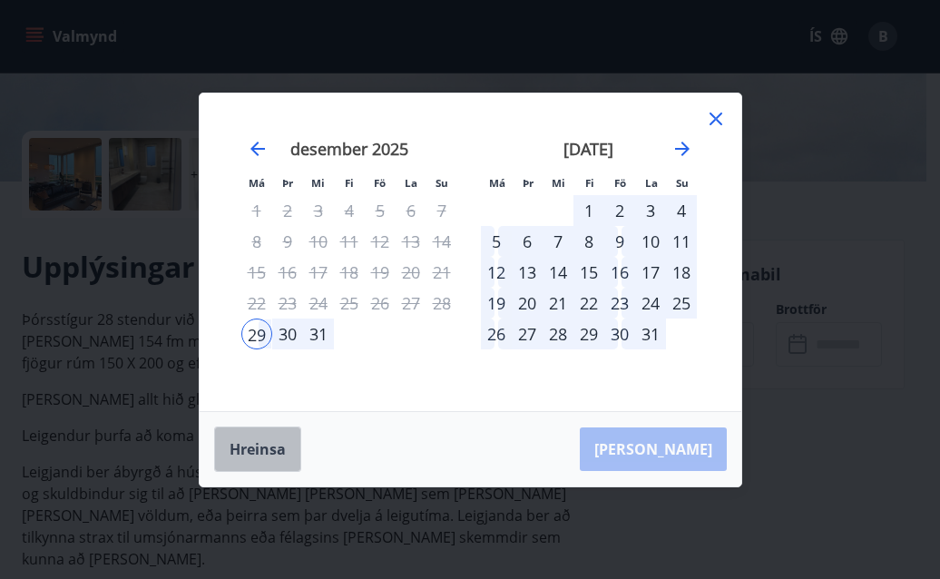
click at [281, 439] on button "Hreinsa" at bounding box center [257, 449] width 87 height 45
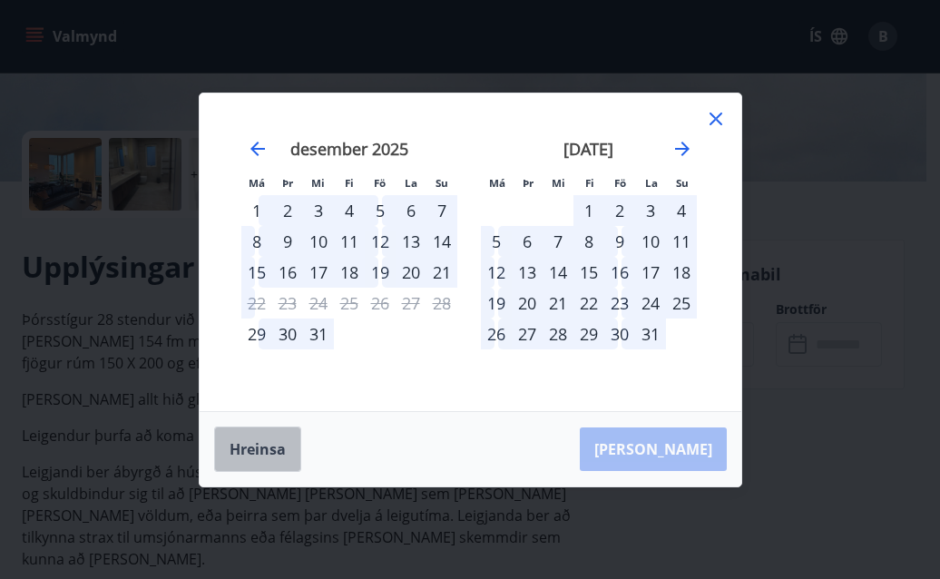
click at [286, 452] on button "Hreinsa" at bounding box center [257, 449] width 87 height 45
drag, startPoint x: 589, startPoint y: 209, endPoint x: 613, endPoint y: 282, distance: 77.2
click at [622, 301] on tbody "1 2 3 4 5 6 7 8 9 10 11 12 13 14 15 16 17 18 19 20 21 22 23 24 25 26 27 28 29 3…" at bounding box center [589, 272] width 216 height 154
click at [587, 215] on div "1" at bounding box center [589, 210] width 31 height 31
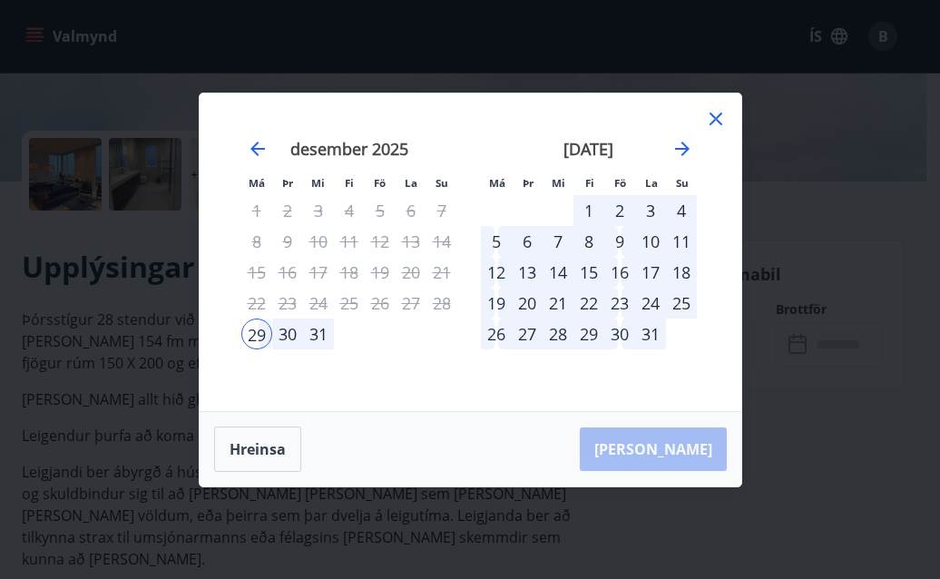
click at [637, 341] on div "31" at bounding box center [650, 334] width 31 height 31
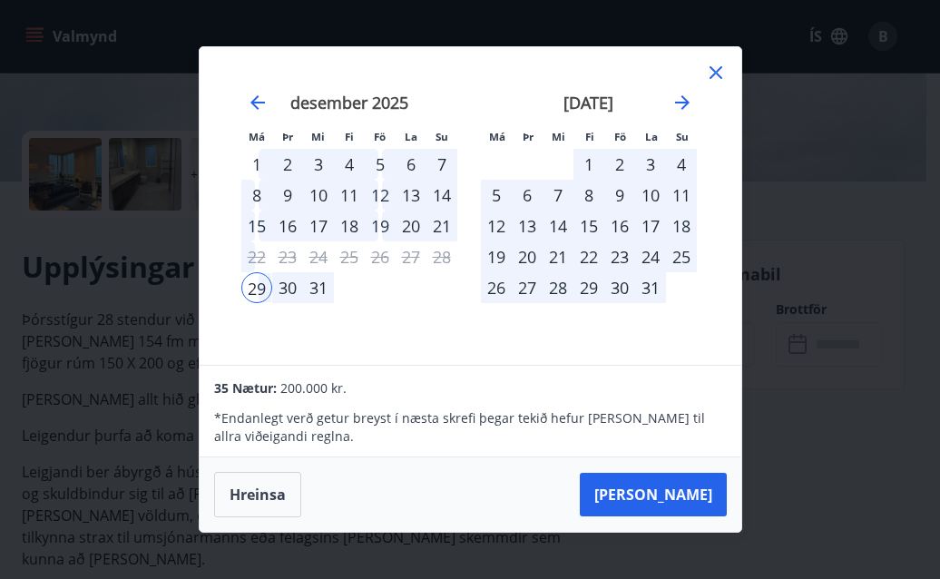
click at [645, 335] on div "janúar 2026 1 2 3 4 5 6 7 8 9 10 11 12 13 14 15 16 17 18 19 20 21 22 23 24 25 2…" at bounding box center [589, 218] width 240 height 298
click at [259, 494] on button "Hreinsa" at bounding box center [257, 494] width 87 height 45
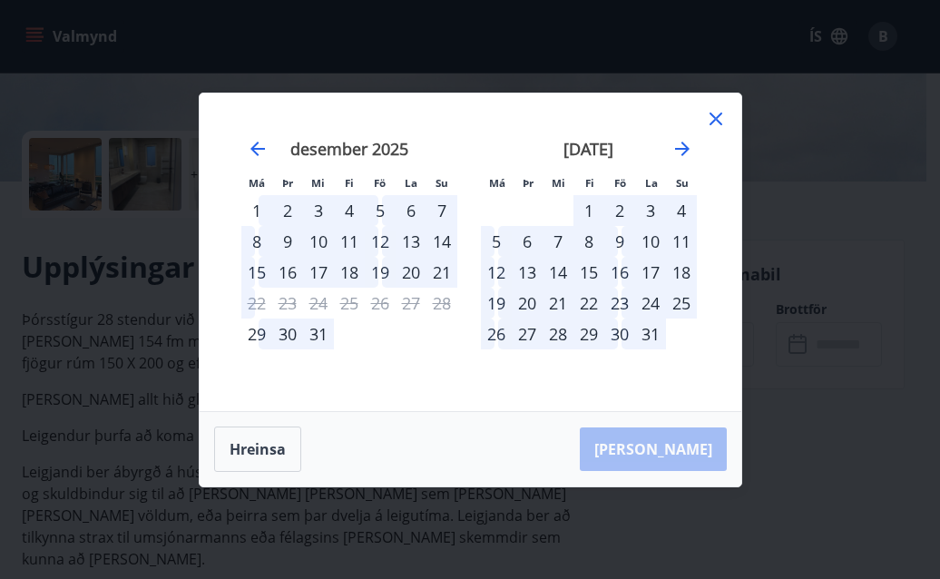
click at [265, 338] on div "29" at bounding box center [256, 334] width 31 height 31
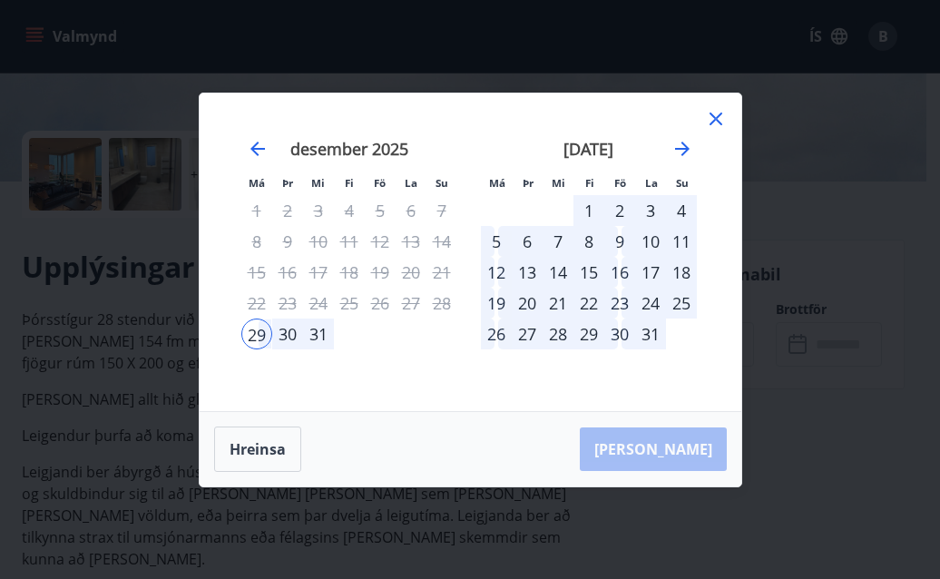
click at [644, 339] on div "31" at bounding box center [650, 334] width 31 height 31
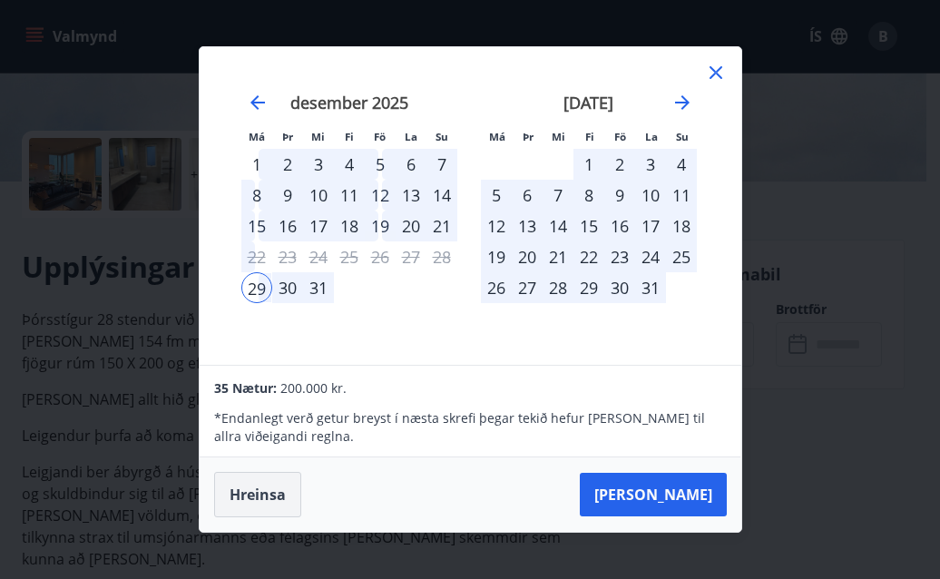
click at [269, 494] on button "Hreinsa" at bounding box center [257, 494] width 87 height 45
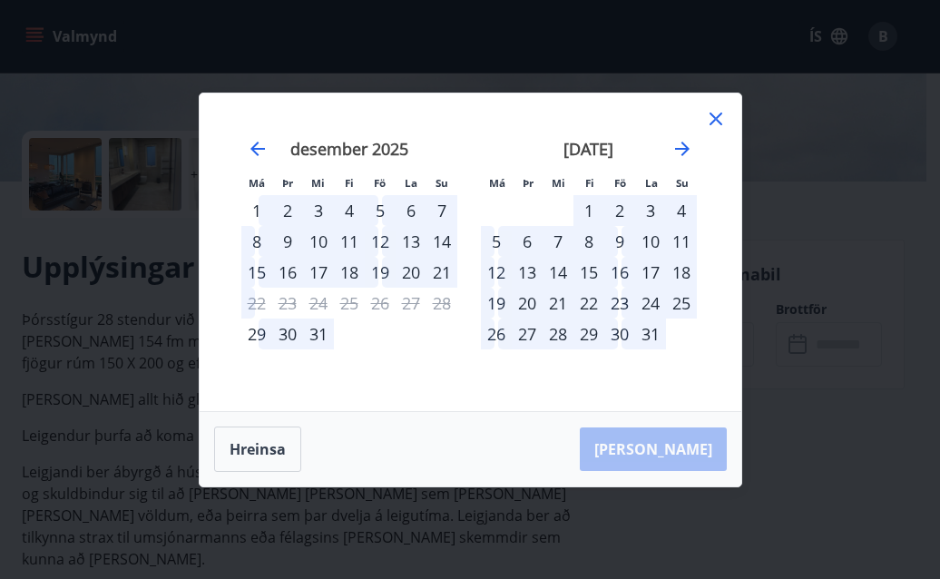
click at [717, 117] on icon at bounding box center [716, 119] width 13 height 13
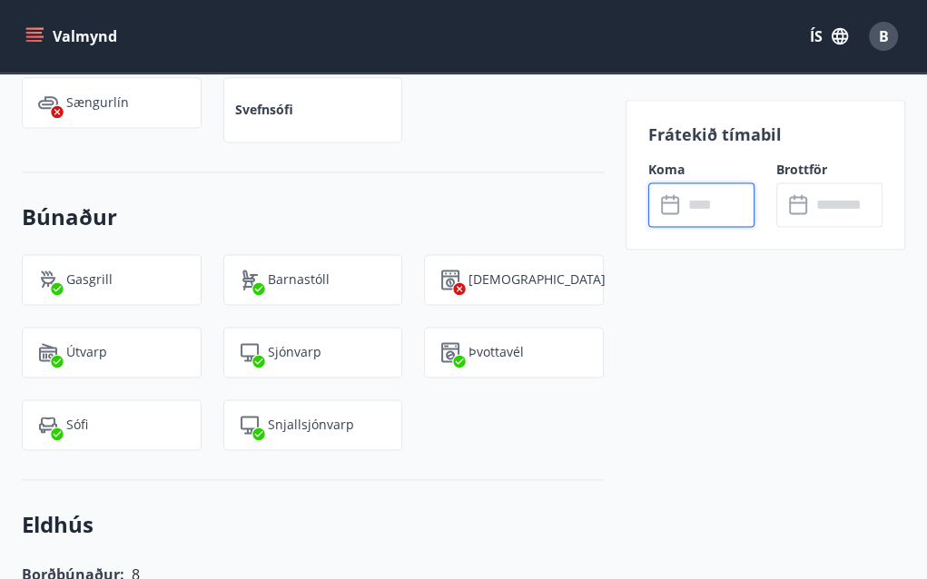
scroll to position [1634, 0]
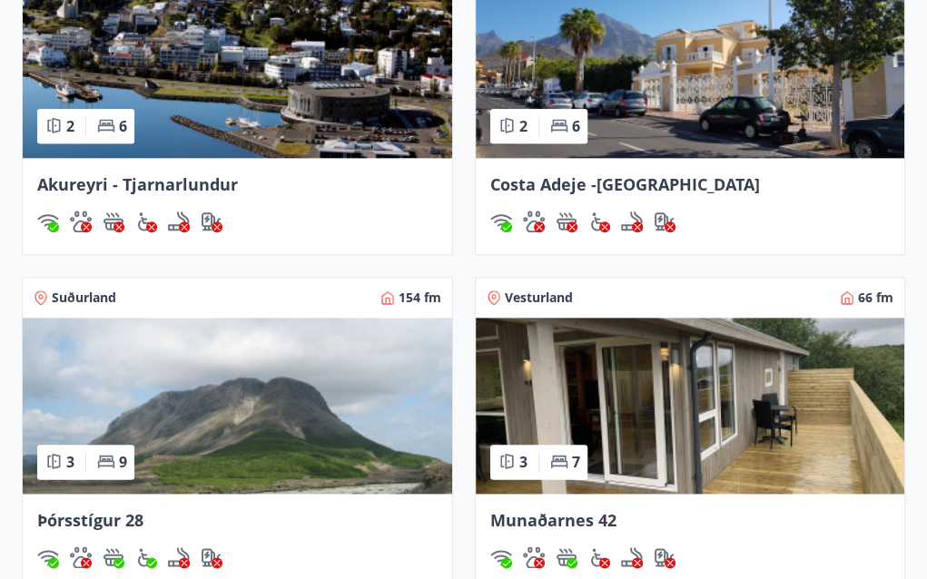
click at [739, 384] on img at bounding box center [690, 406] width 429 height 176
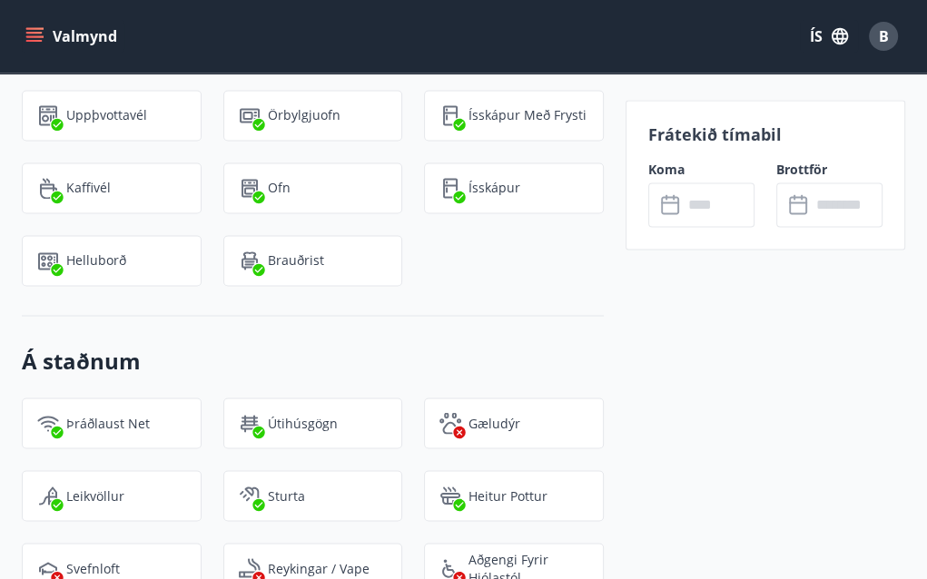
scroll to position [1725, 0]
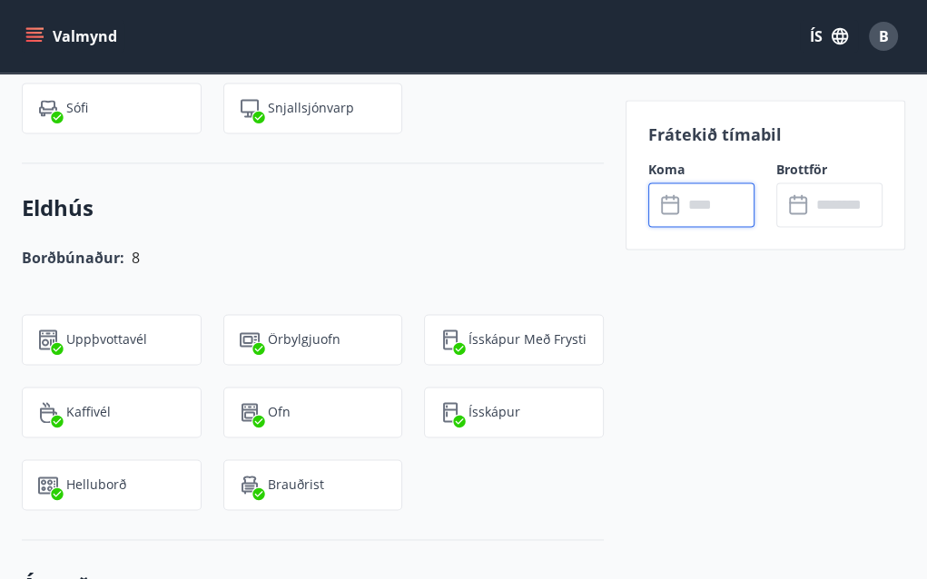
click at [693, 211] on input "text" at bounding box center [719, 204] width 72 height 44
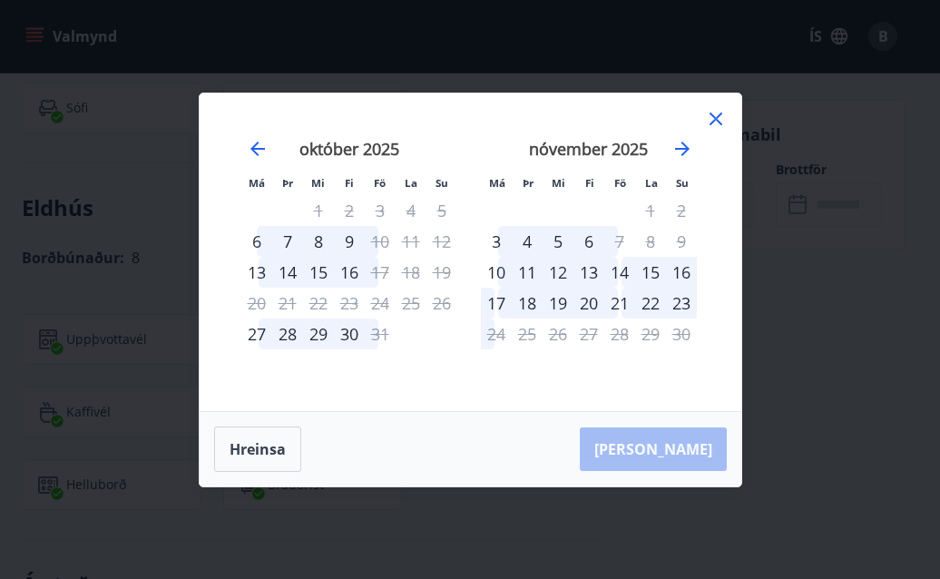
click at [620, 275] on div "14" at bounding box center [620, 272] width 31 height 31
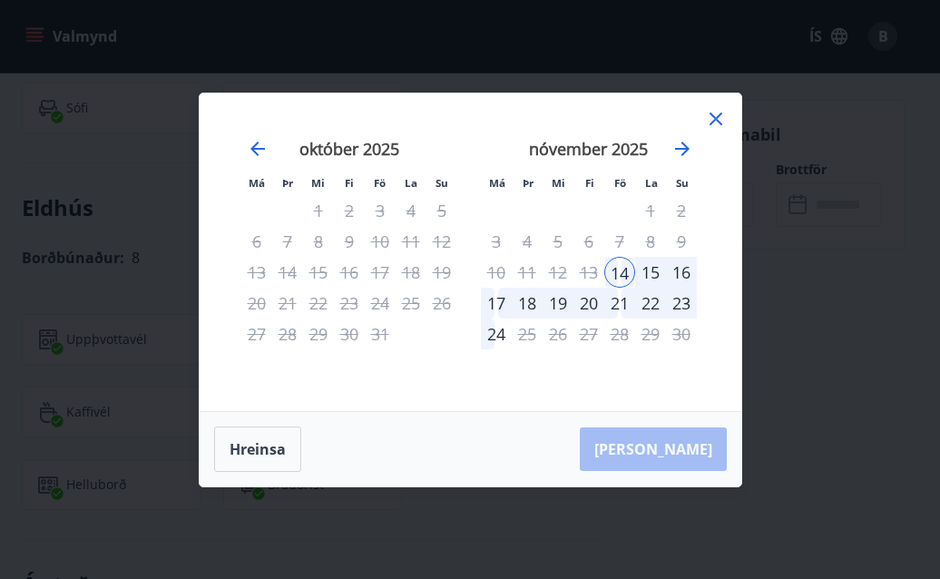
click at [678, 271] on div "16" at bounding box center [681, 272] width 31 height 31
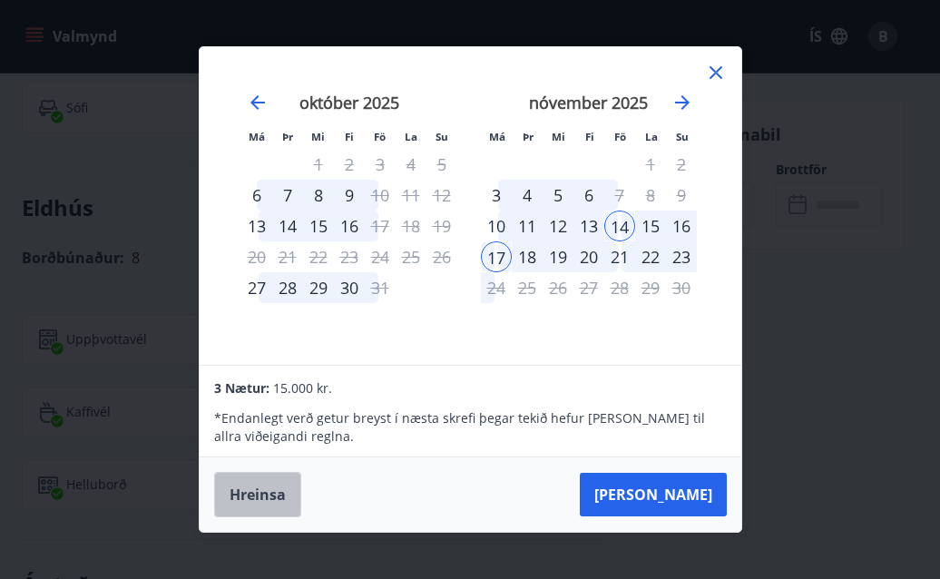
drag, startPoint x: 250, startPoint y: 498, endPoint x: 507, endPoint y: 487, distance: 257.1
click at [251, 501] on button "Hreinsa" at bounding box center [257, 494] width 87 height 45
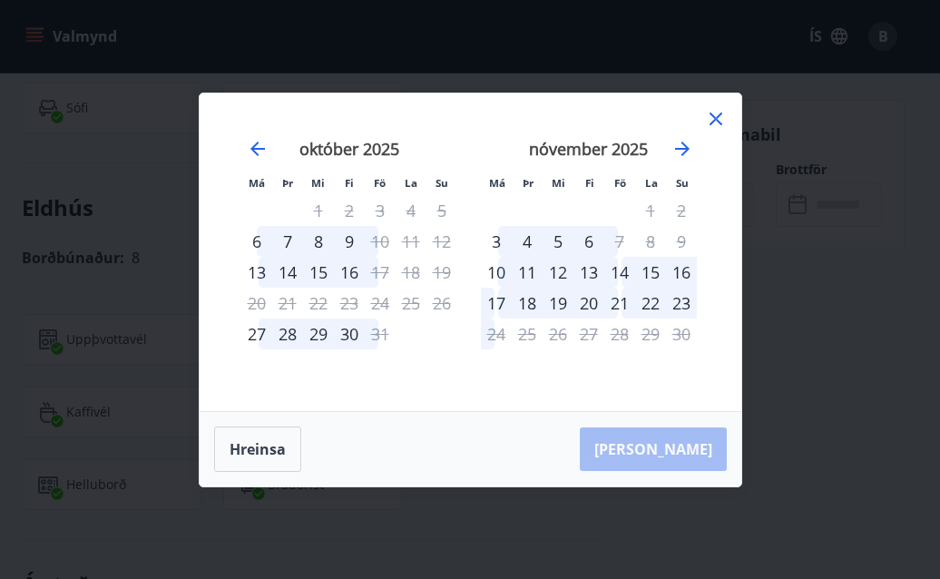
click at [713, 115] on icon at bounding box center [716, 119] width 22 height 22
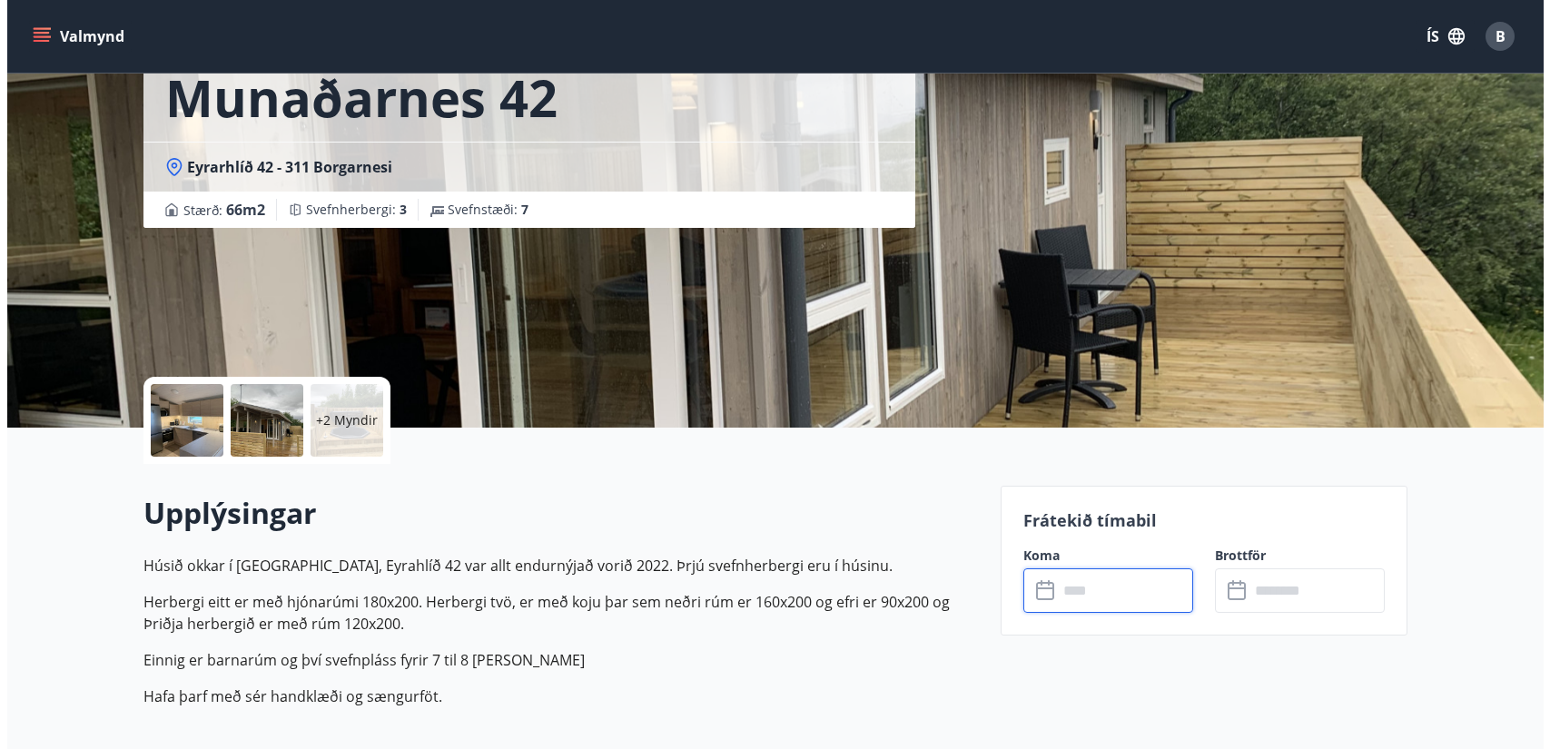
scroll to position [0, 0]
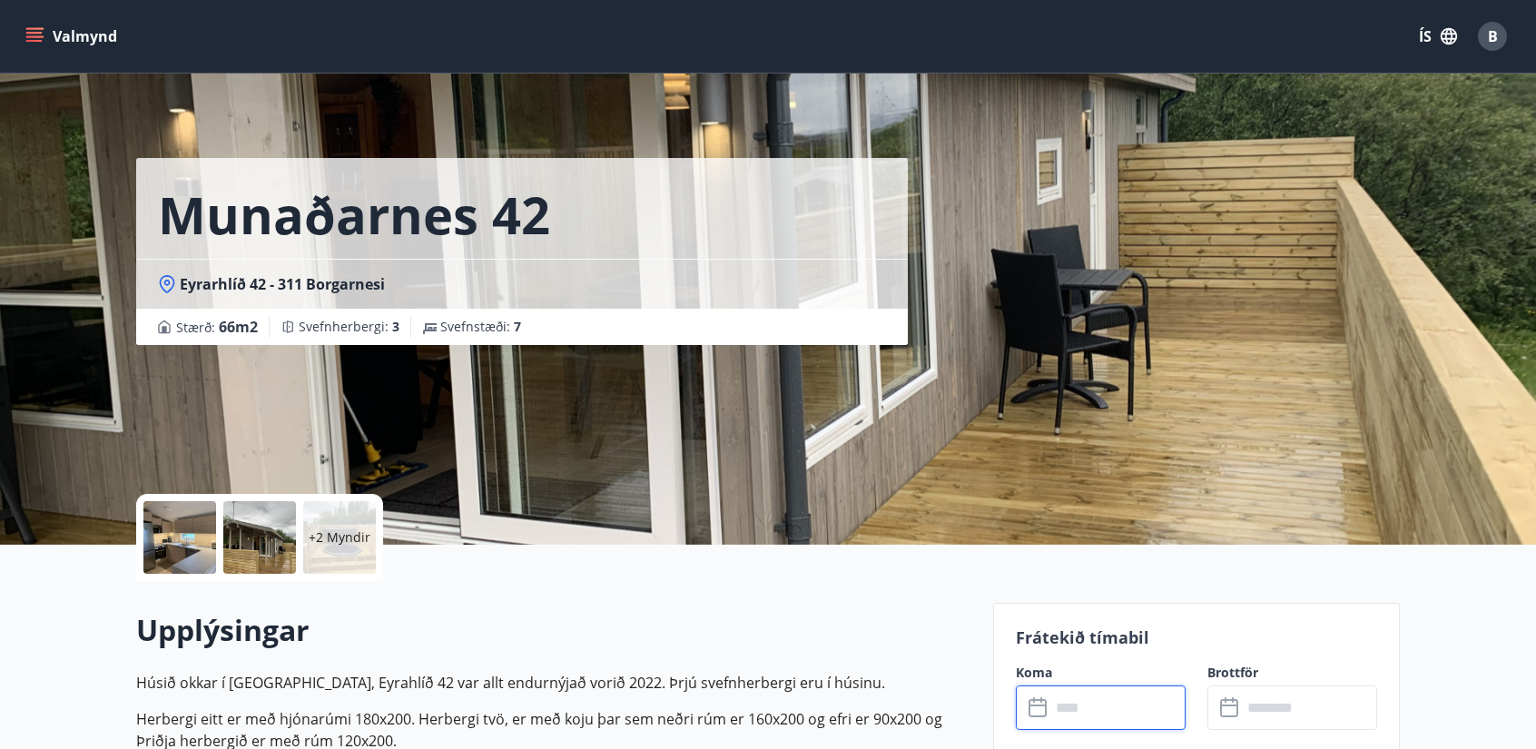
click at [940, 28] on div "B" at bounding box center [1492, 36] width 29 height 29
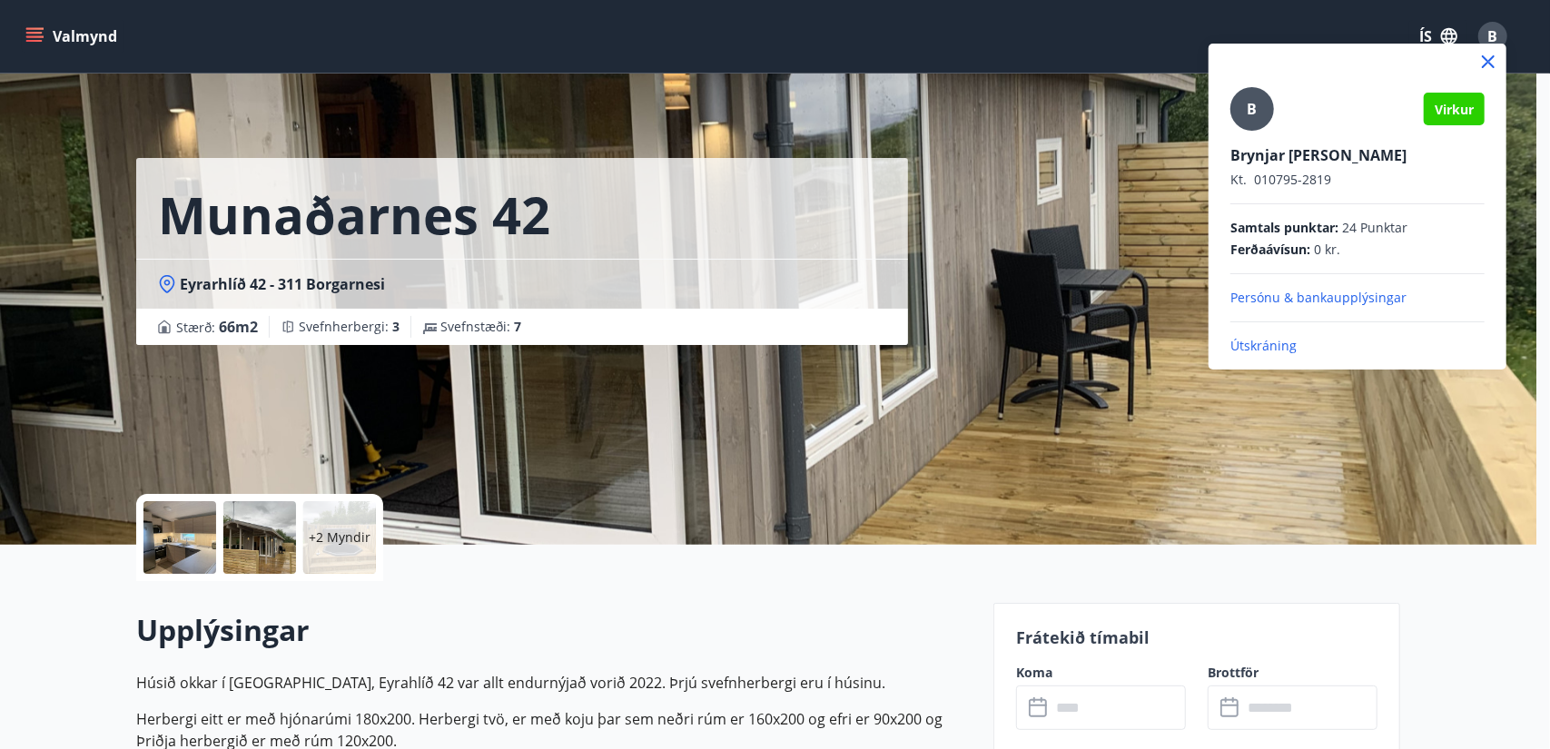
click at [940, 25] on div at bounding box center [775, 374] width 1550 height 749
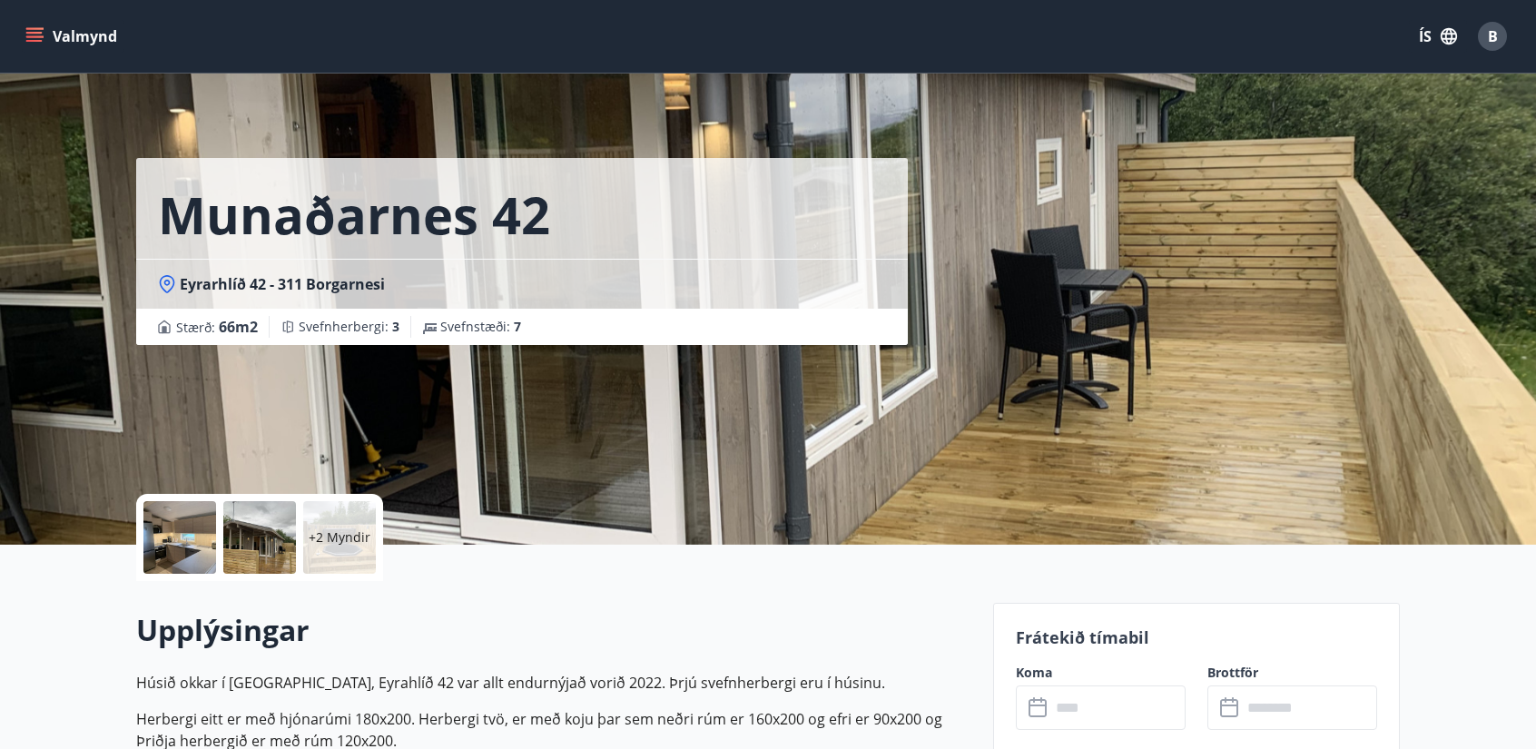
click at [940, 39] on div "B" at bounding box center [1492, 36] width 29 height 29
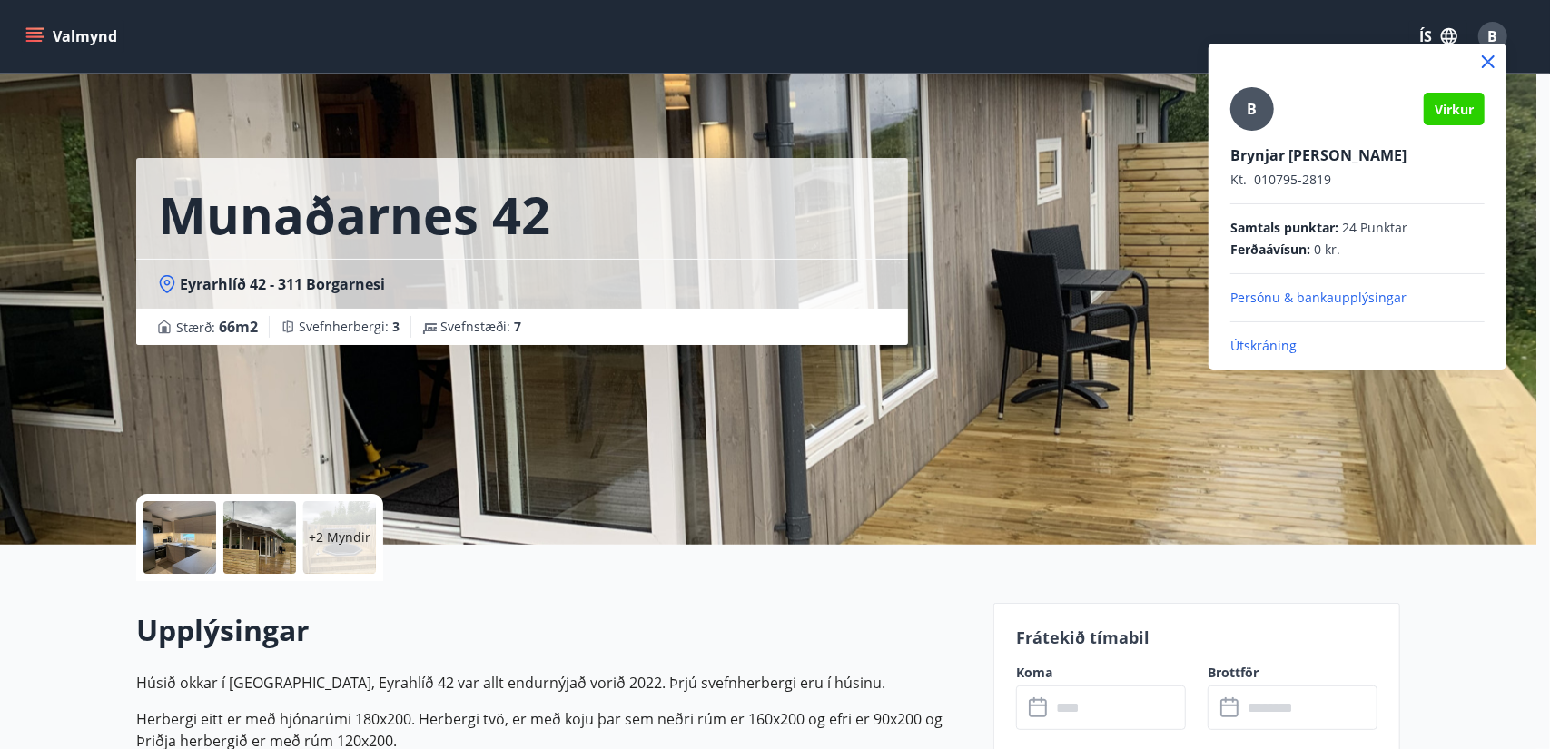
click at [940, 346] on p "Útskráning" at bounding box center [1357, 346] width 254 height 18
